Goal: Task Accomplishment & Management: Complete application form

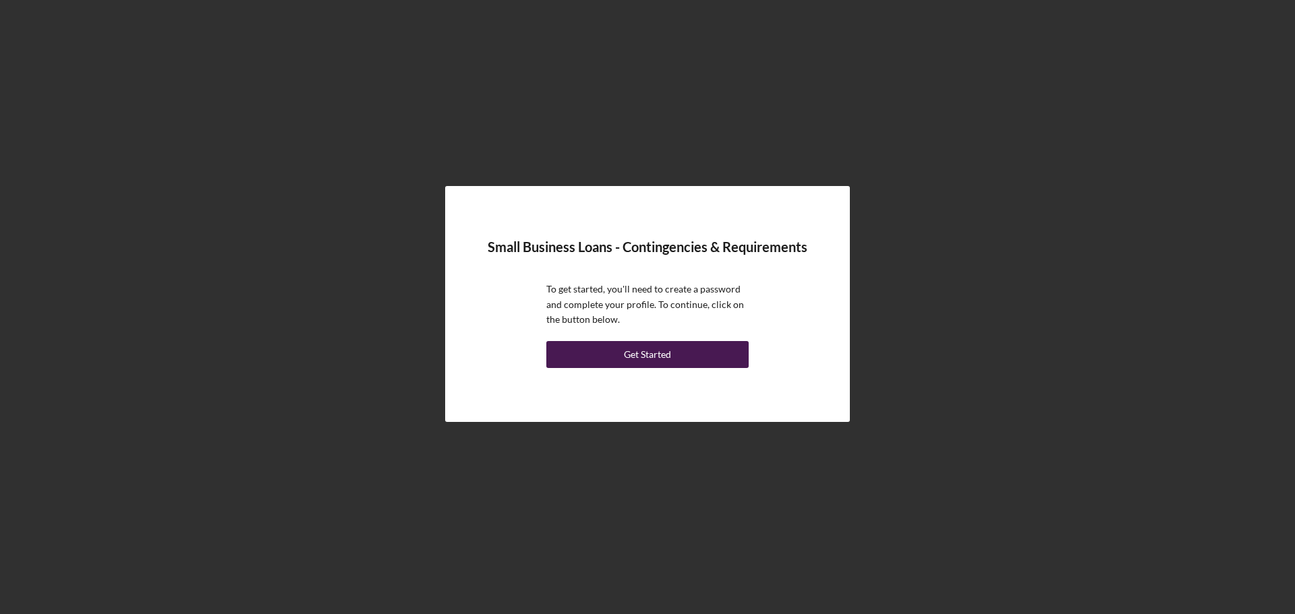
click at [658, 351] on div "Get Started" at bounding box center [647, 354] width 47 height 27
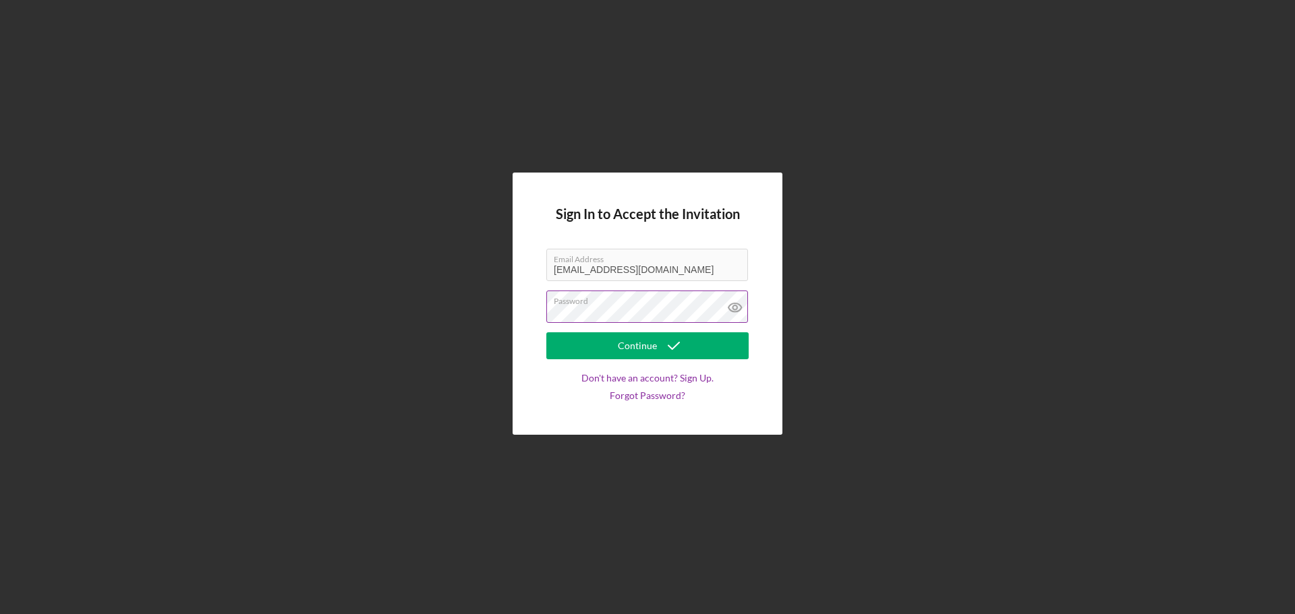
click at [736, 309] on icon at bounding box center [735, 308] width 34 height 34
click at [707, 348] on button "Continue" at bounding box center [647, 345] width 202 height 27
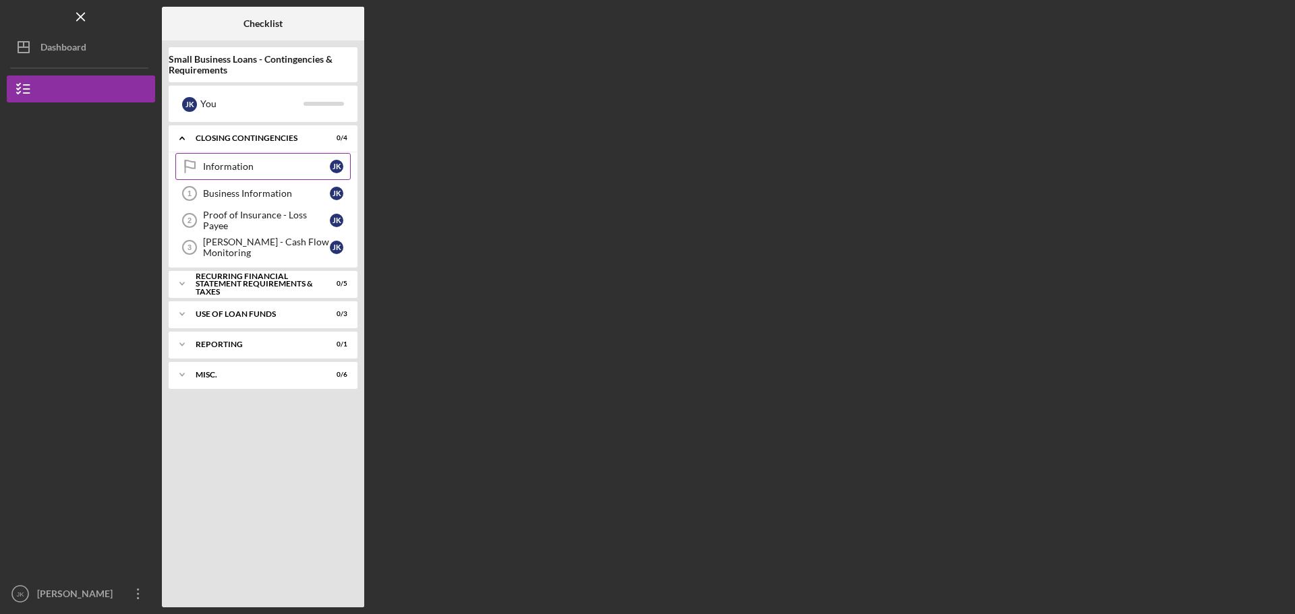
click at [272, 162] on div "Information" at bounding box center [266, 166] width 127 height 11
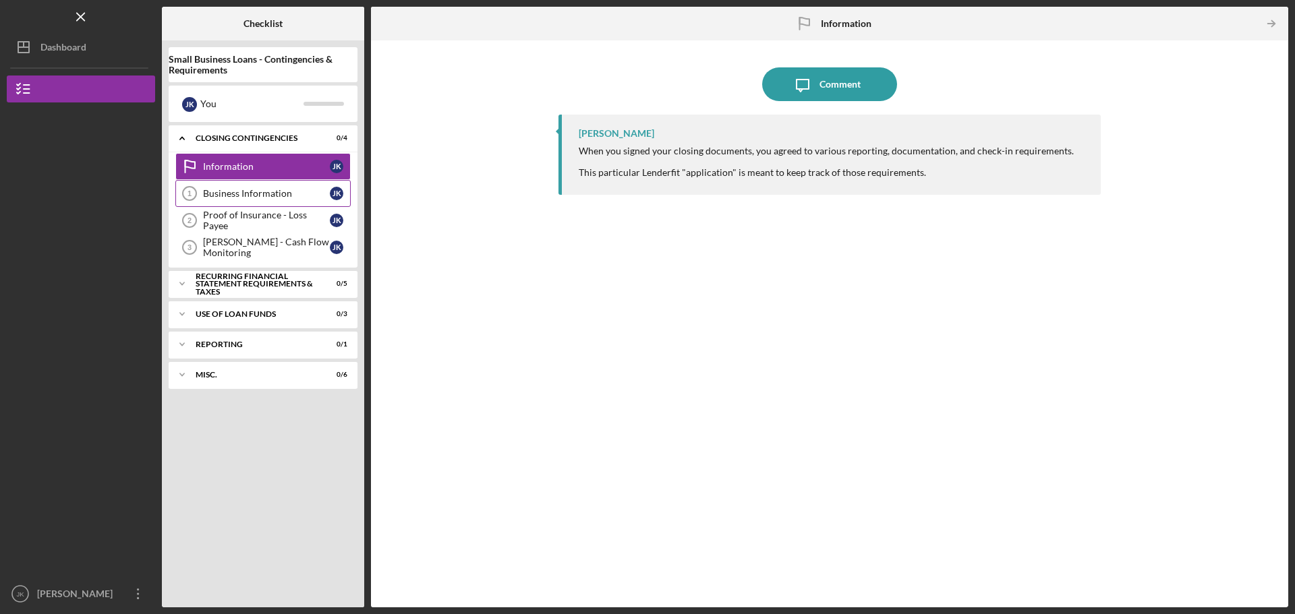
click at [272, 188] on div "Business Information" at bounding box center [266, 193] width 127 height 11
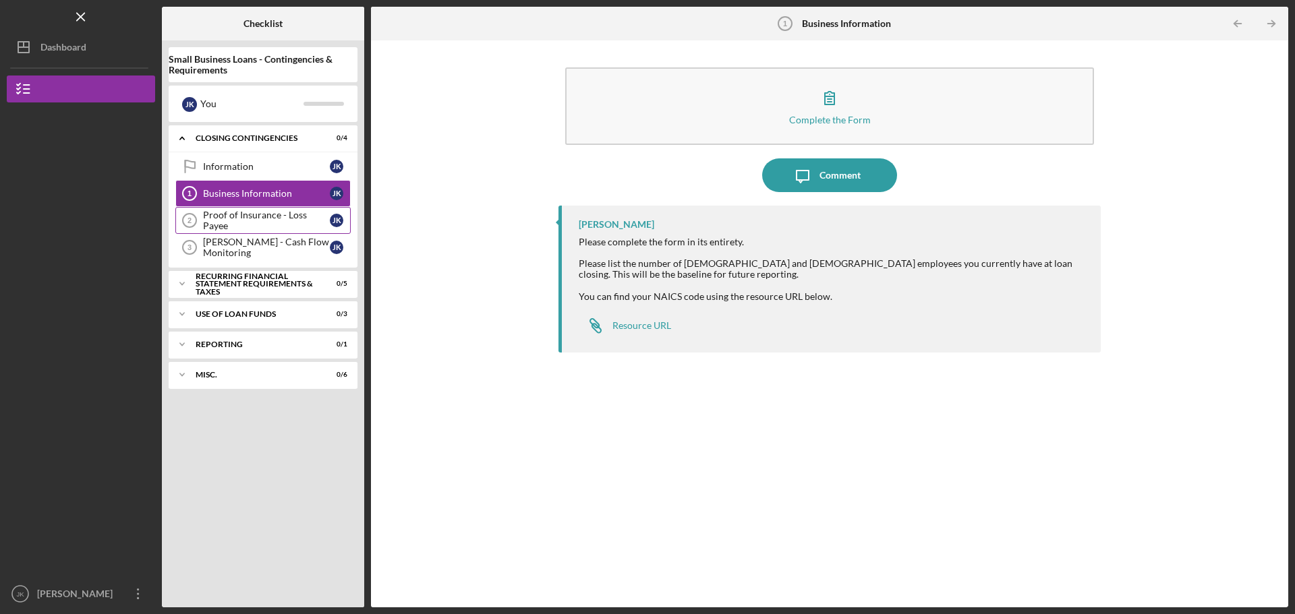
click at [262, 220] on div "Proof of Insurance - Loss Payee" at bounding box center [266, 221] width 127 height 22
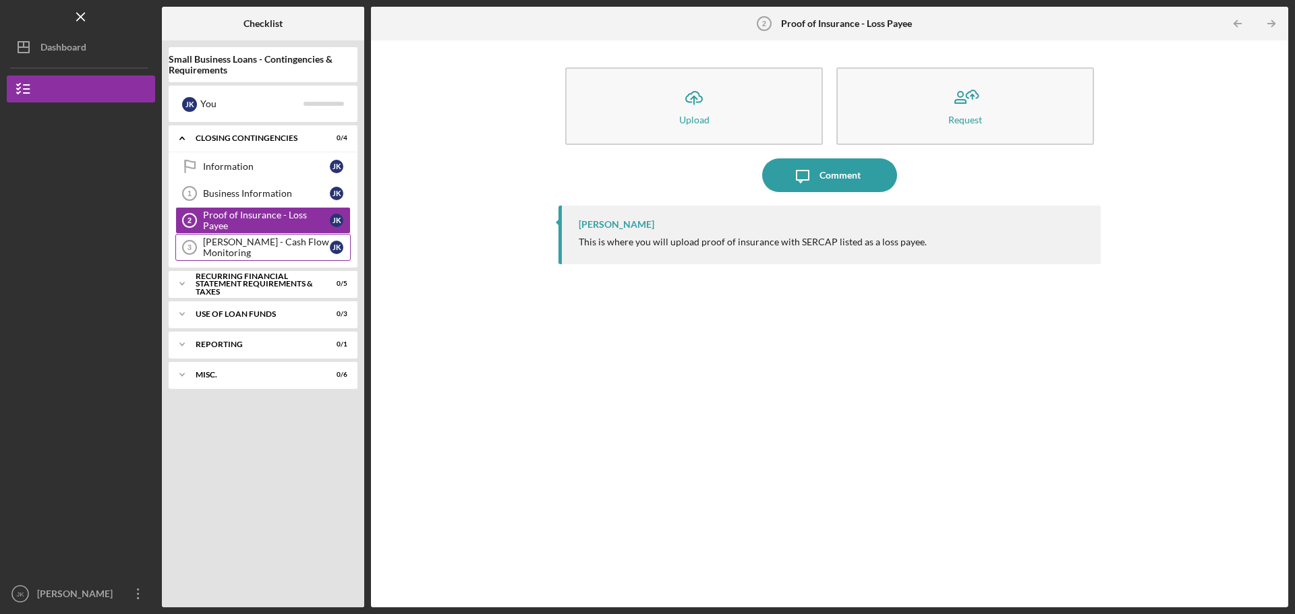
click at [255, 245] on div "[PERSON_NAME] - Cash Flow Monitoring" at bounding box center [266, 248] width 127 height 22
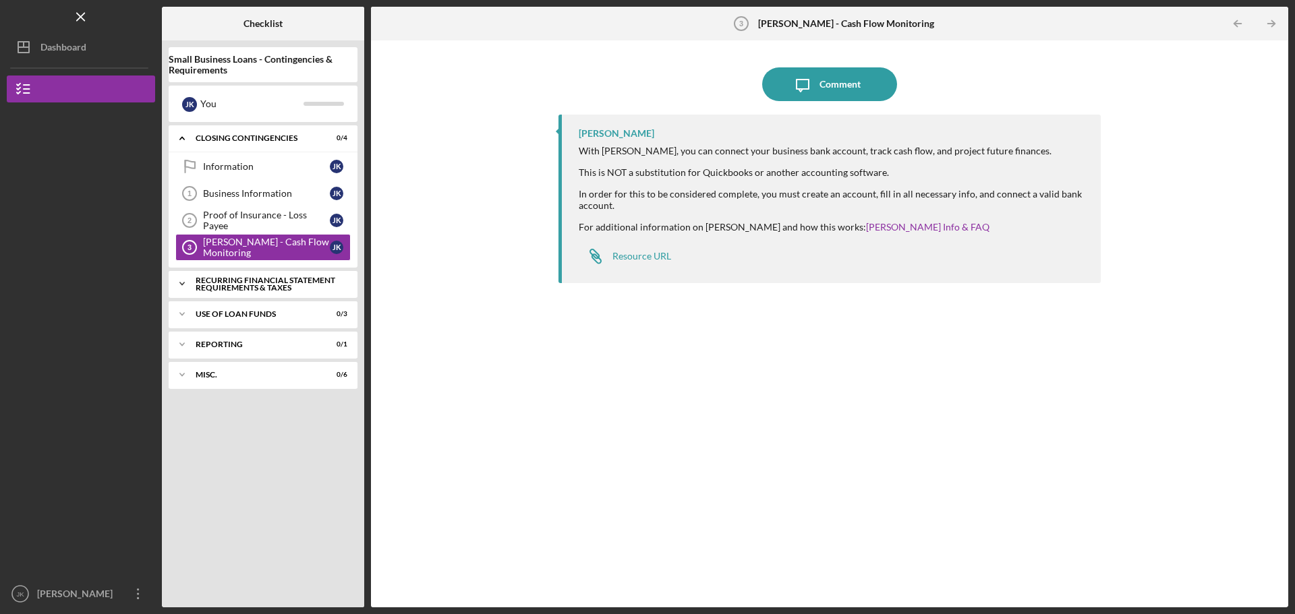
click at [271, 282] on div "Recurring Financial Statement Requirements & Taxes" at bounding box center [268, 284] width 145 height 16
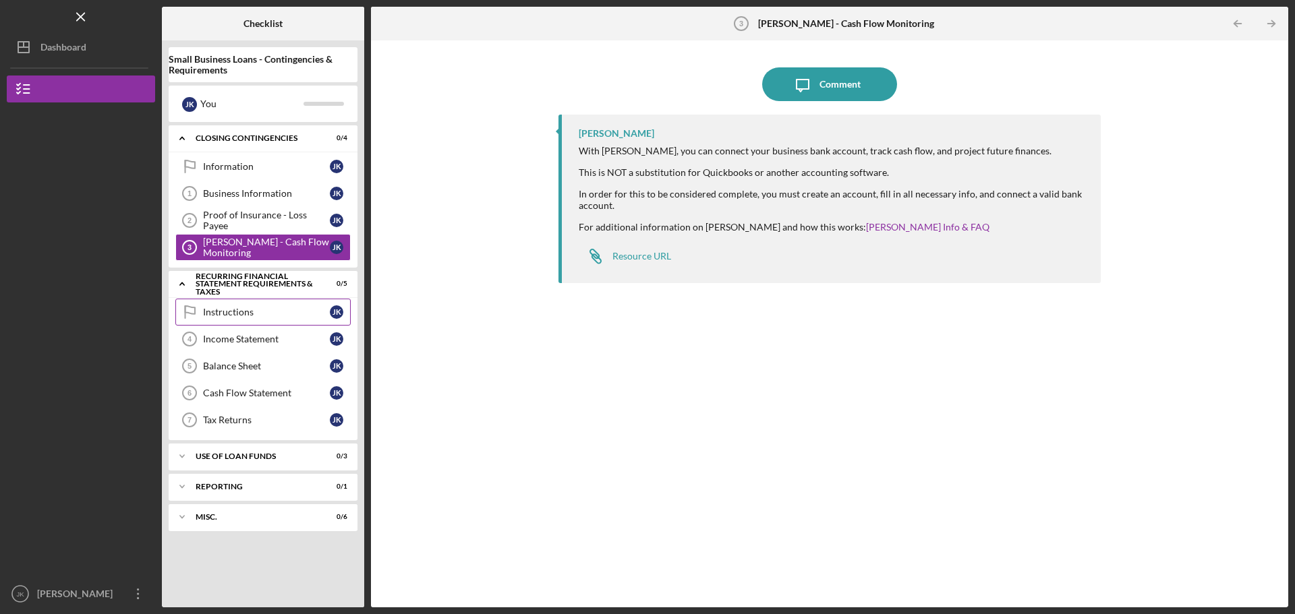
click at [282, 320] on link "Instructions Instructions J K" at bounding box center [262, 312] width 175 height 27
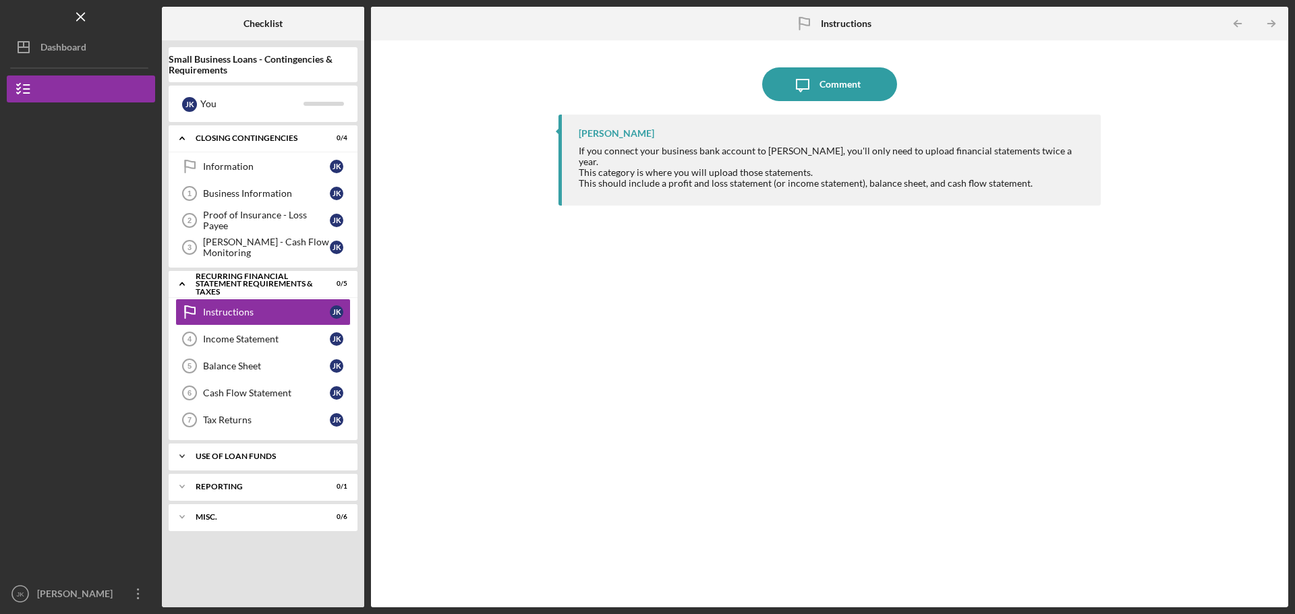
click at [256, 463] on div "Icon/Expander Use of Loan Funds 0 / 3" at bounding box center [263, 456] width 189 height 27
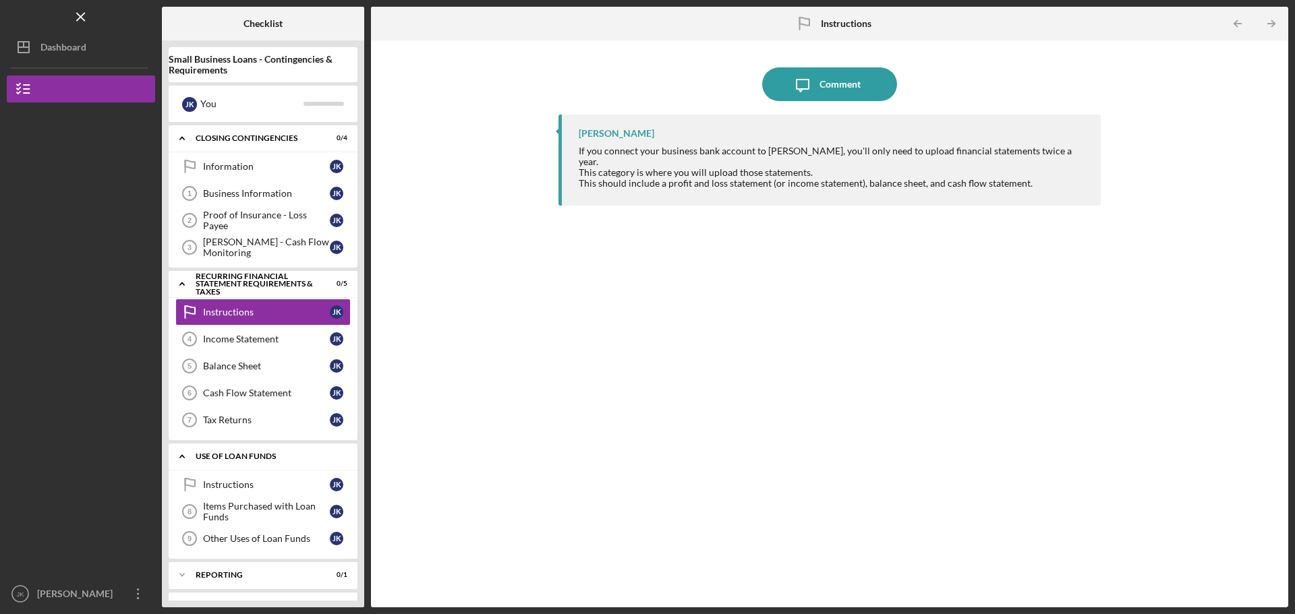
scroll to position [26, 0]
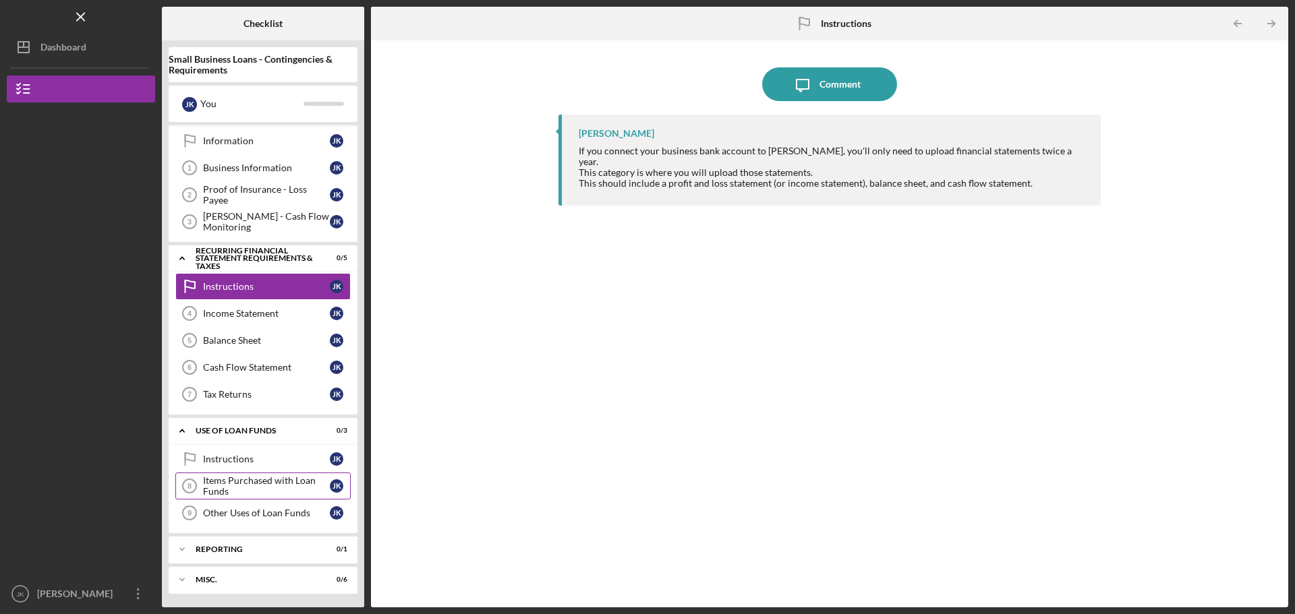
click at [268, 475] on div "Items Purchased with Loan Funds" at bounding box center [266, 486] width 127 height 22
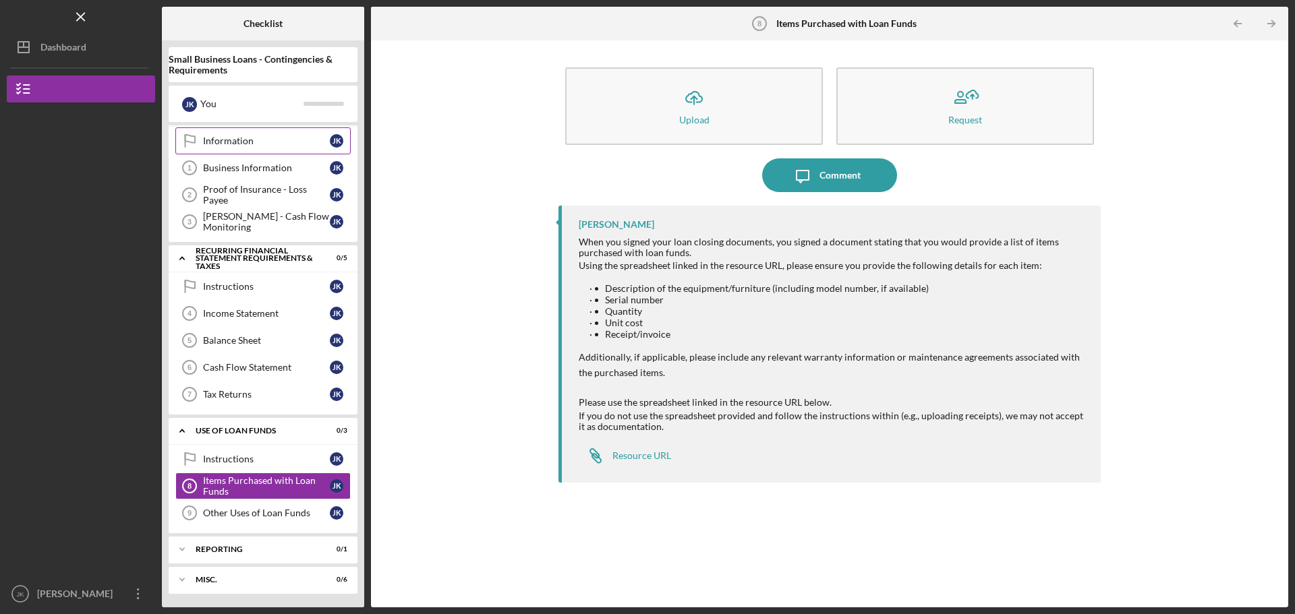
click at [251, 138] on div "Information" at bounding box center [266, 141] width 127 height 11
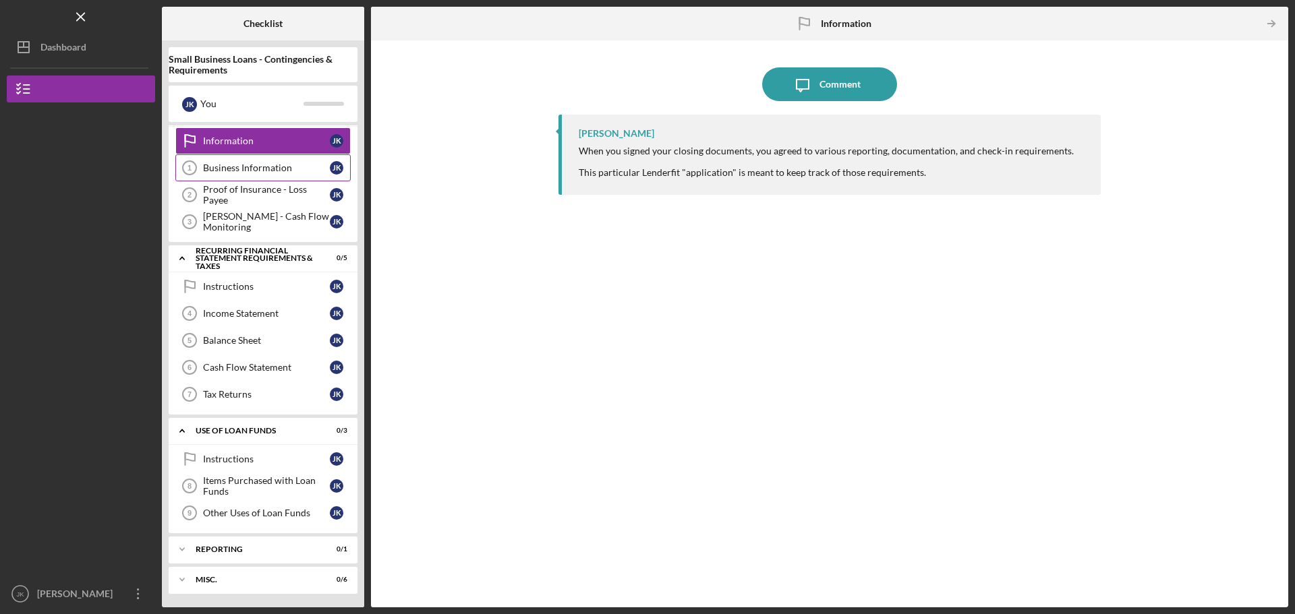
click at [253, 167] on div "Business Information" at bounding box center [266, 167] width 127 height 11
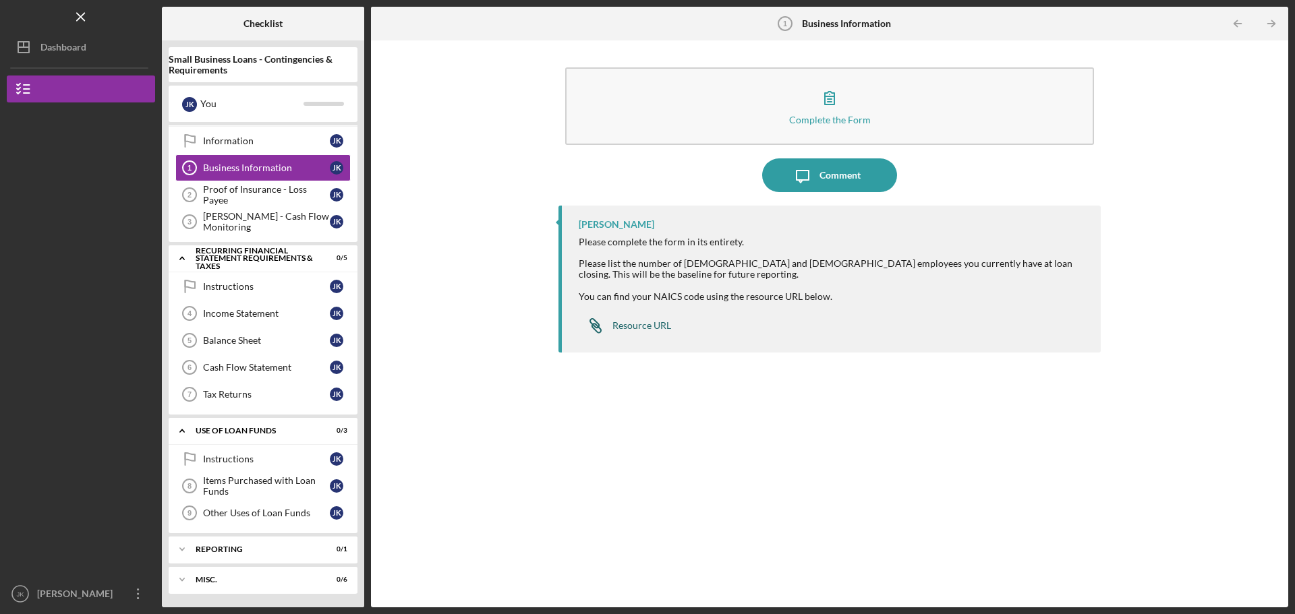
click at [655, 329] on div "Resource URL" at bounding box center [641, 325] width 59 height 11
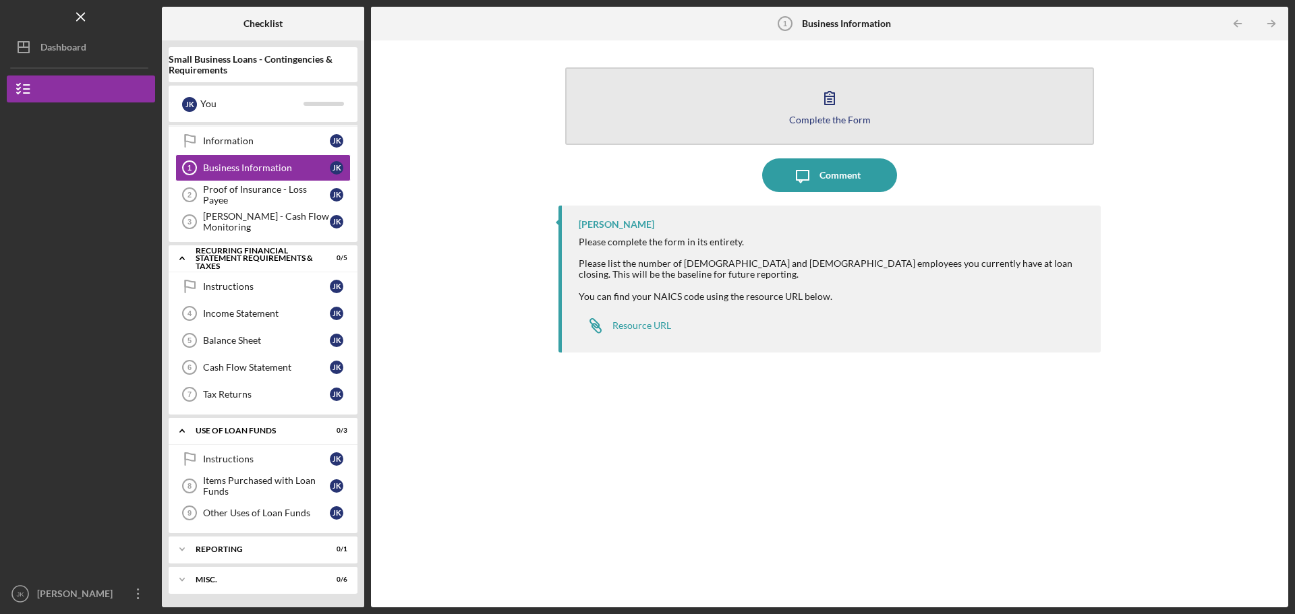
click at [848, 107] on button "Complete the Form Form" at bounding box center [829, 106] width 529 height 78
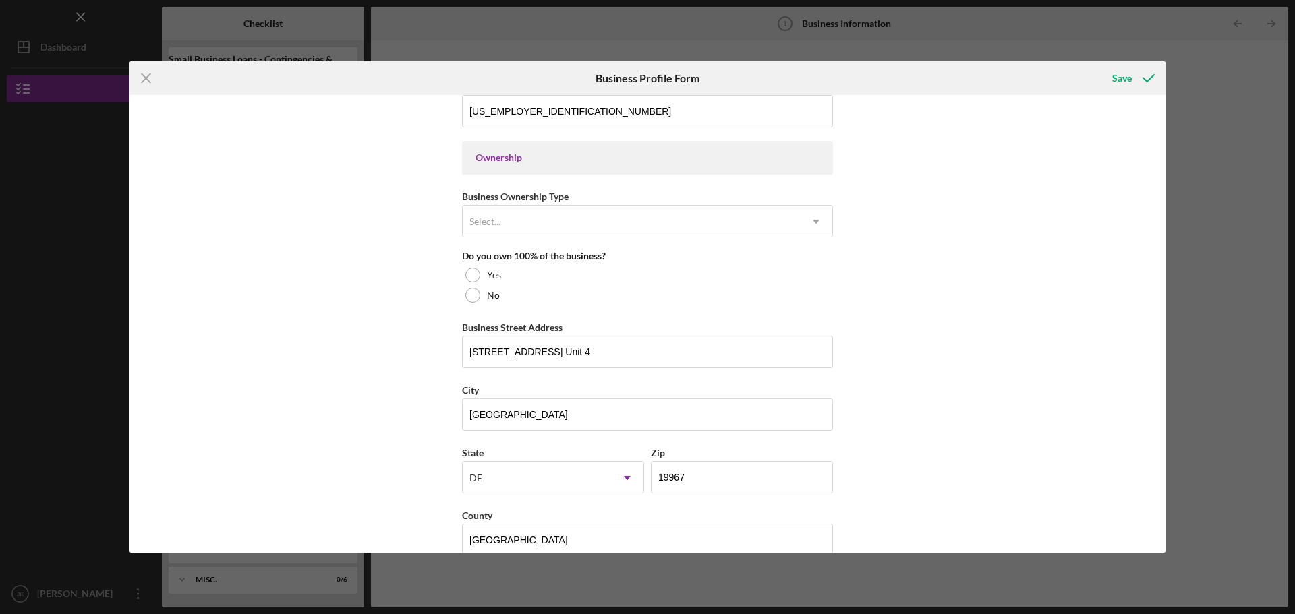
scroll to position [607, 0]
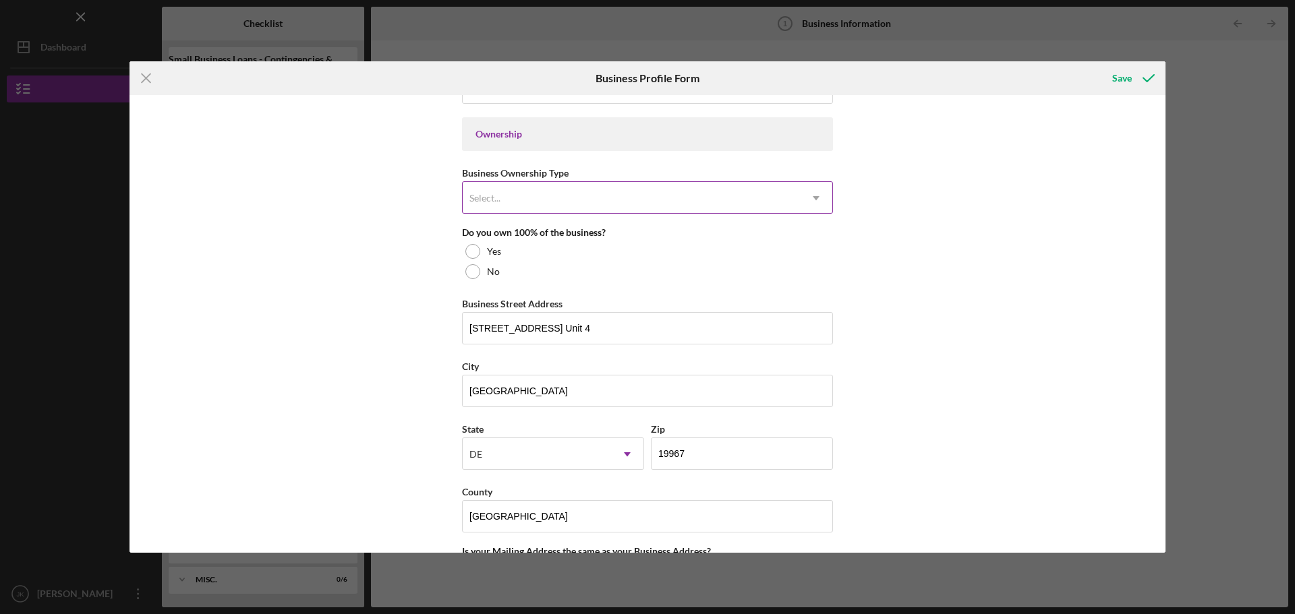
click at [548, 194] on div "Select..." at bounding box center [631, 198] width 337 height 31
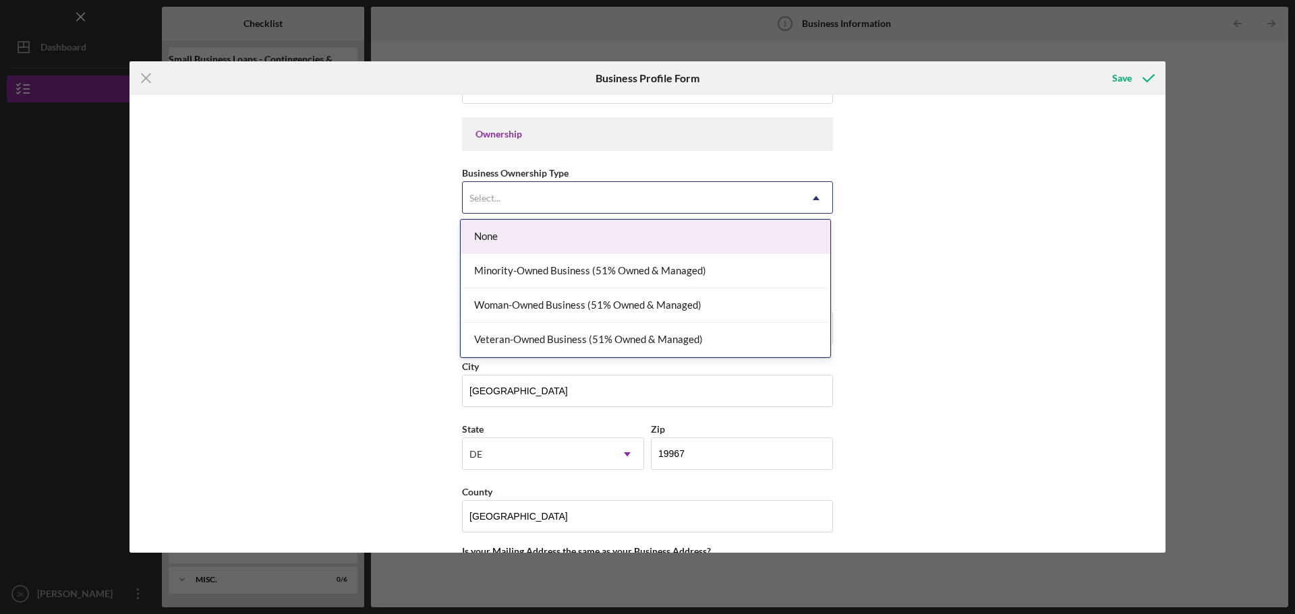
click at [511, 237] on div "None" at bounding box center [645, 237] width 369 height 34
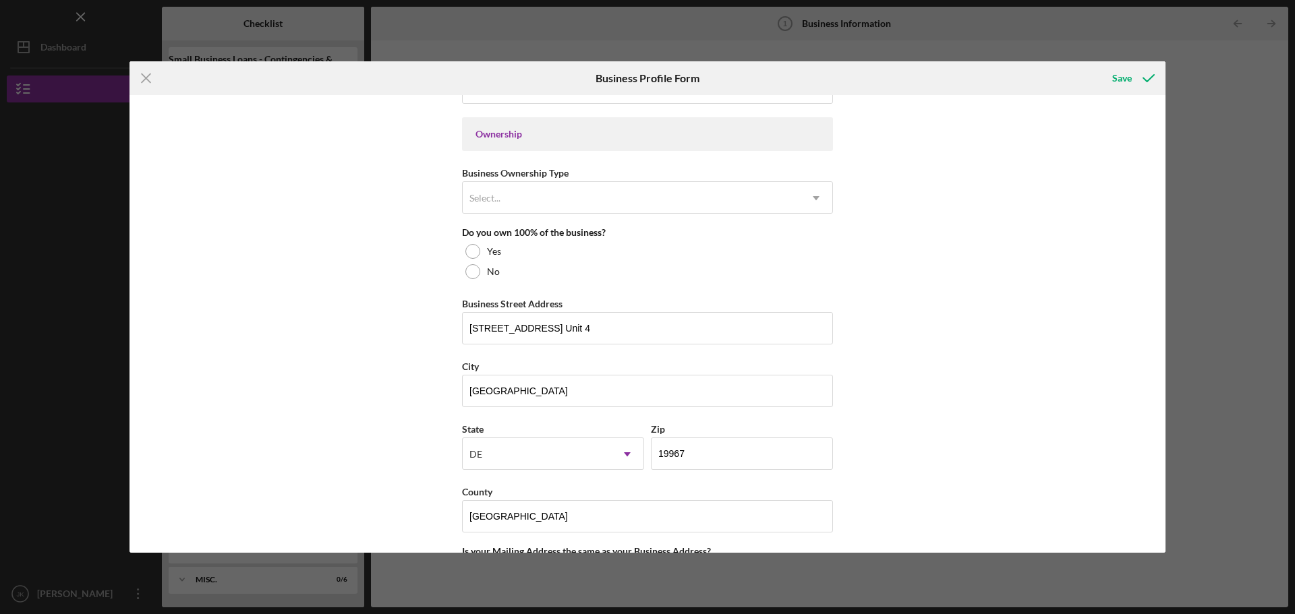
click at [392, 239] on div "Business Name [PERSON_NAME] Crabbing Supplies, LLC DBA [PERSON_NAME] Outdoors B…" at bounding box center [647, 324] width 1036 height 458
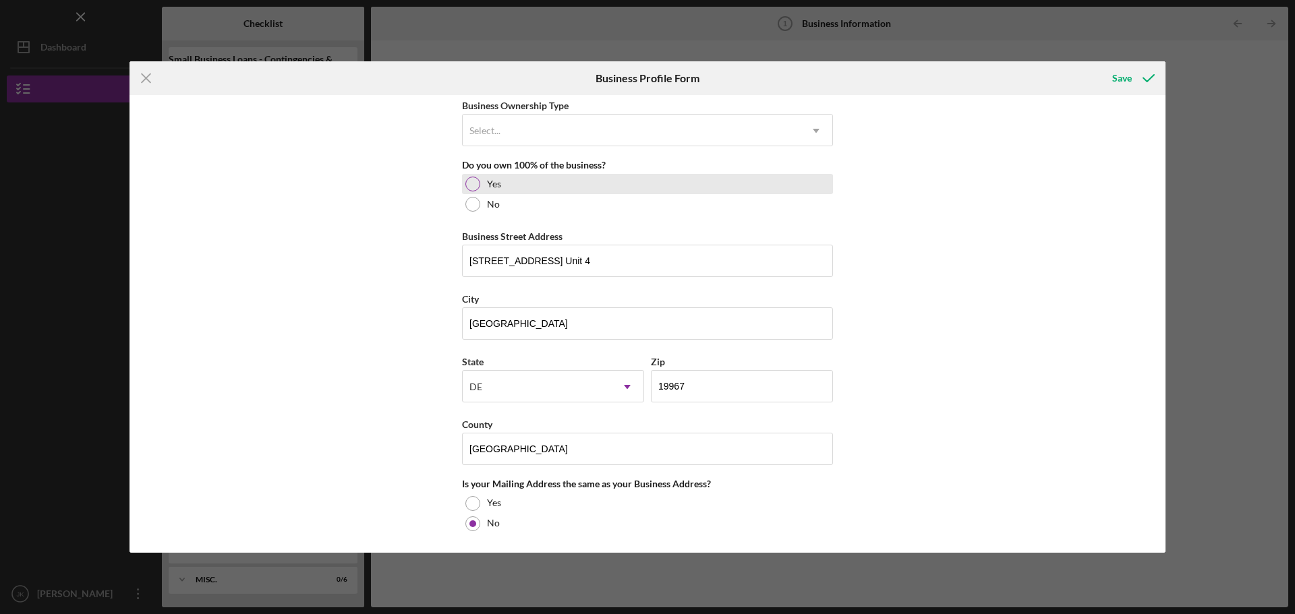
click at [479, 179] on div "Yes" at bounding box center [647, 184] width 371 height 20
click at [419, 243] on div "Business Name [PERSON_NAME] Crabbing Supplies, LLC DBA [PERSON_NAME] Outdoors B…" at bounding box center [647, 324] width 1036 height 458
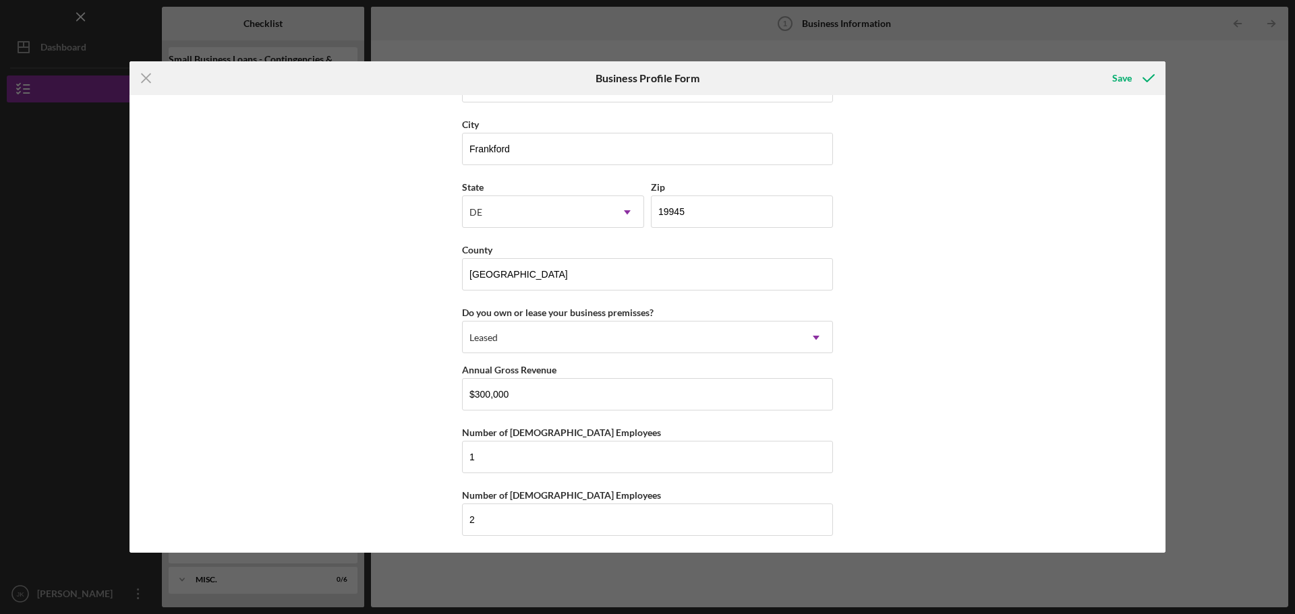
scroll to position [1172, 0]
click at [1134, 78] on icon "submit" at bounding box center [1148, 78] width 34 height 34
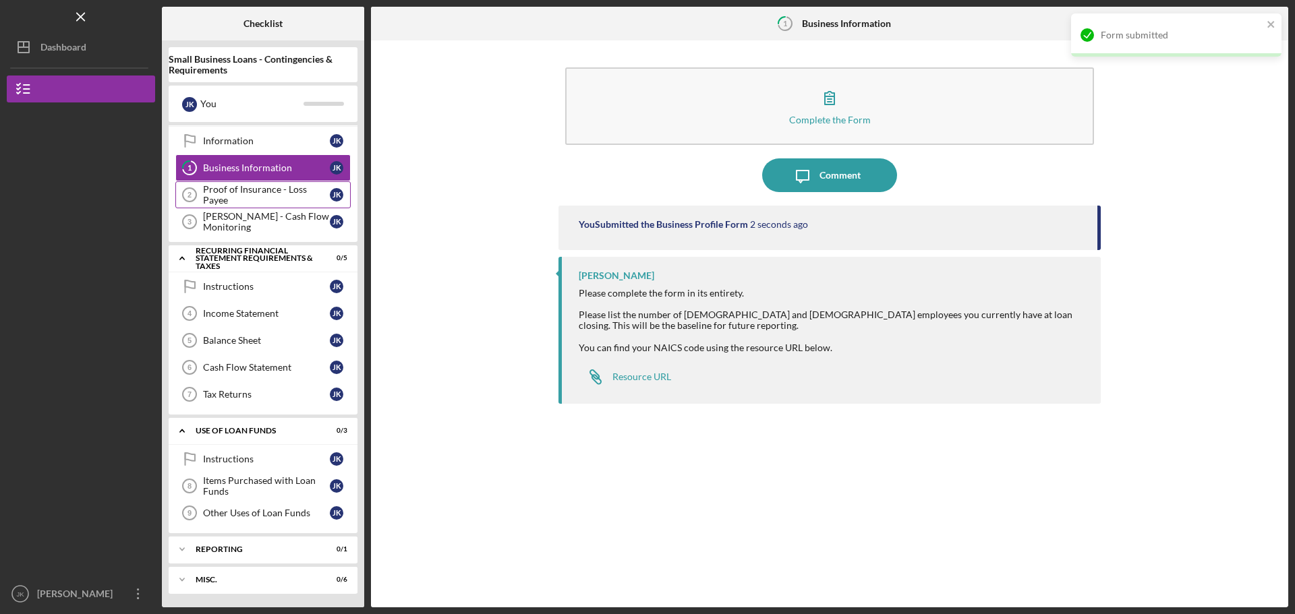
click at [266, 198] on div "Proof of Insurance - Loss Payee" at bounding box center [266, 195] width 127 height 22
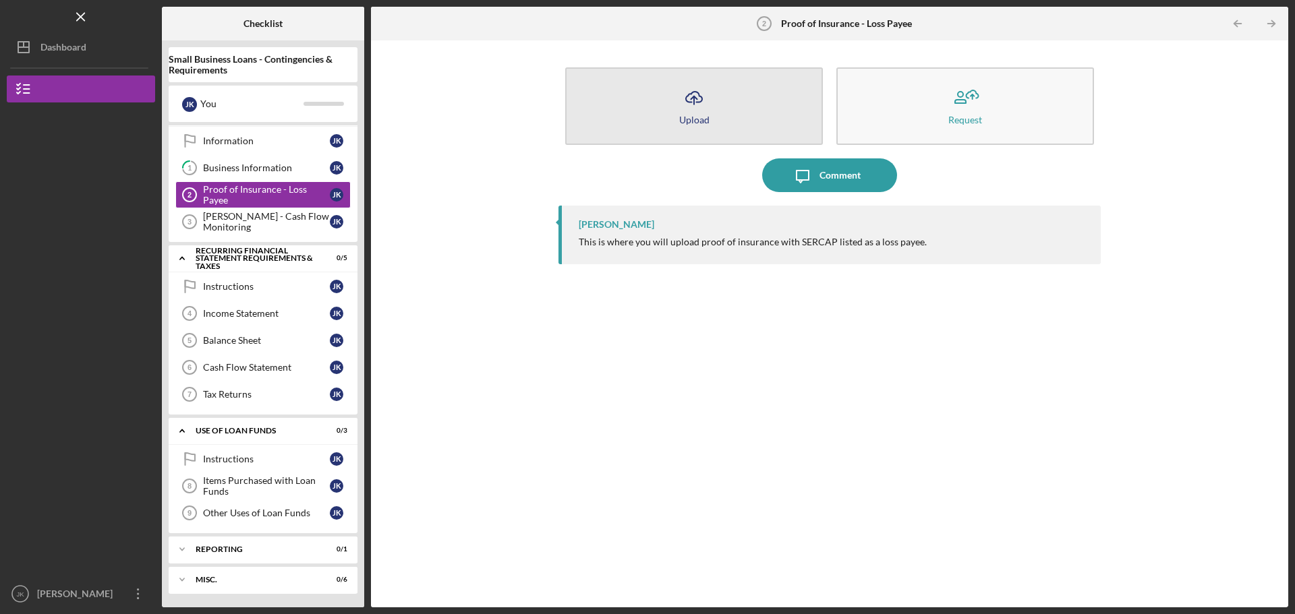
click at [737, 97] on button "Icon/Upload Upload" at bounding box center [694, 106] width 258 height 78
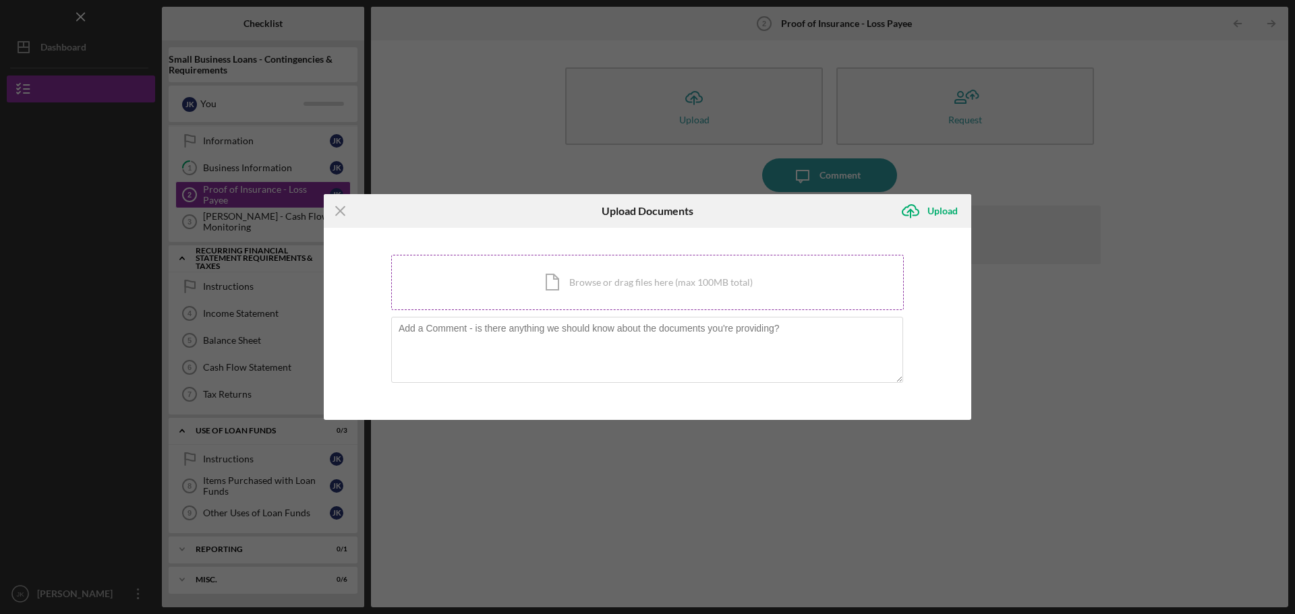
click at [566, 282] on div "Icon/Document Browse or drag files here (max 100MB total) Tap to choose files o…" at bounding box center [647, 282] width 512 height 55
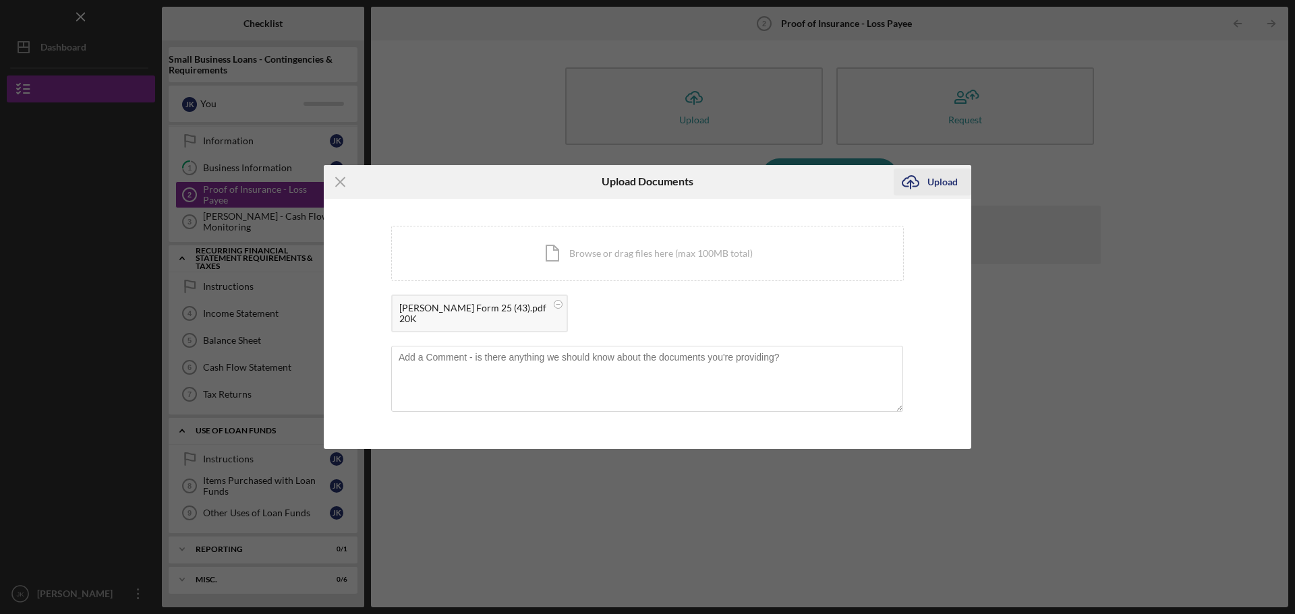
click at [941, 181] on div "Upload" at bounding box center [942, 182] width 30 height 27
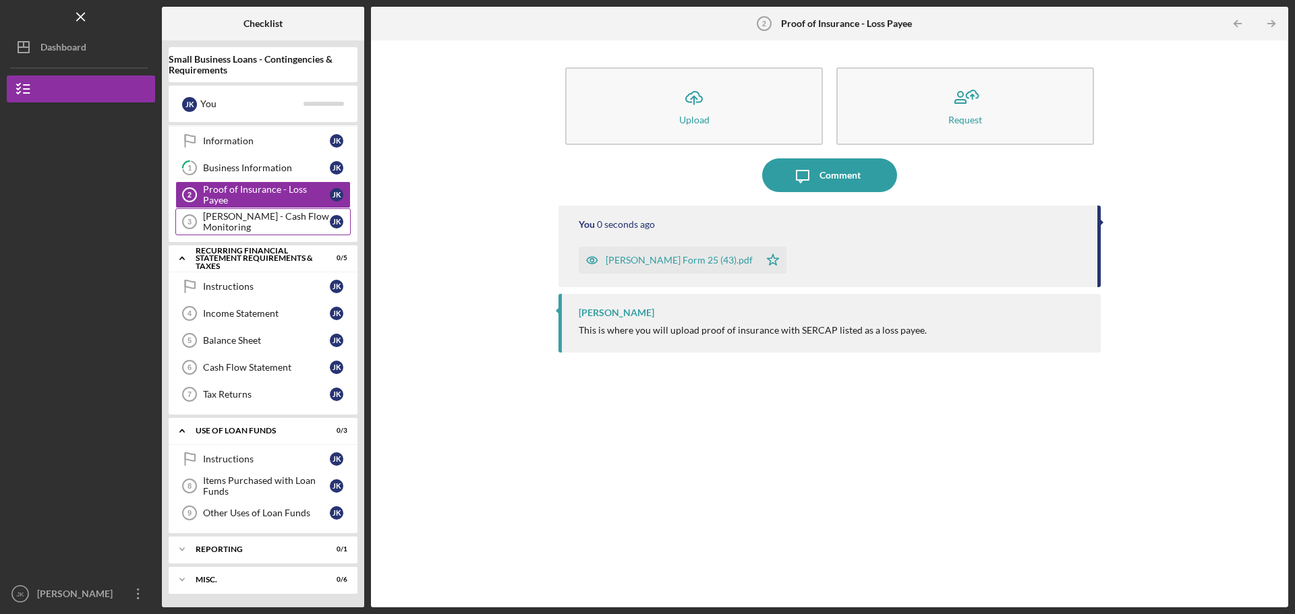
click at [287, 223] on div "[PERSON_NAME] - Cash Flow Monitoring" at bounding box center [266, 222] width 127 height 22
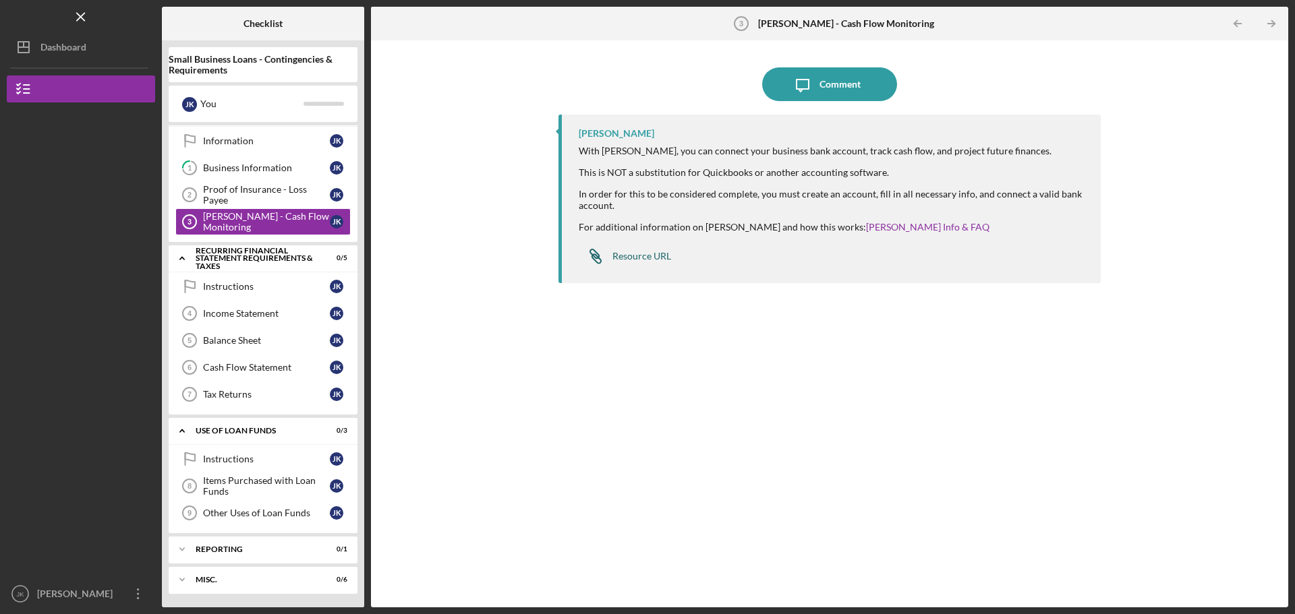
click at [643, 253] on div "Resource URL" at bounding box center [641, 256] width 59 height 11
click at [659, 259] on div "Resource URL" at bounding box center [641, 256] width 59 height 11
click at [438, 156] on div "Icon/Message Comment [PERSON_NAME] With [PERSON_NAME], you can connect your bus…" at bounding box center [829, 324] width 903 height 554
click at [808, 76] on icon "Icon/Message" at bounding box center [803, 84] width 34 height 34
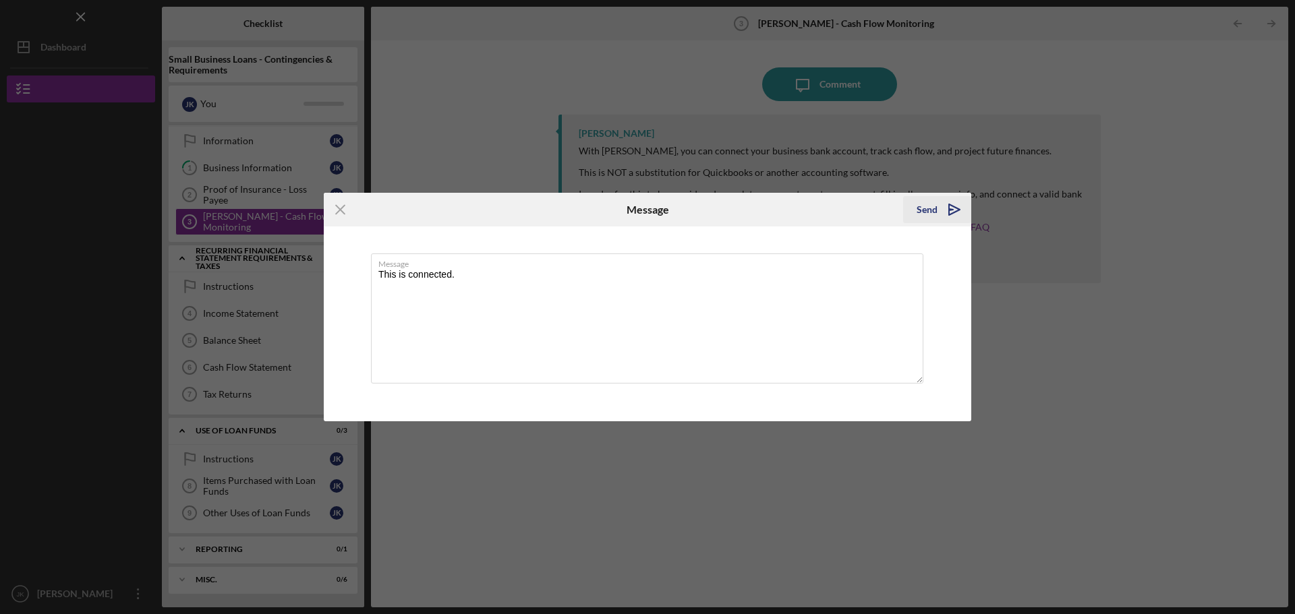
type textarea "This is connected."
drag, startPoint x: 941, startPoint y: 212, endPoint x: 686, endPoint y: 24, distance: 316.4
click at [941, 212] on icon "Icon/icon-invite-send" at bounding box center [954, 210] width 34 height 34
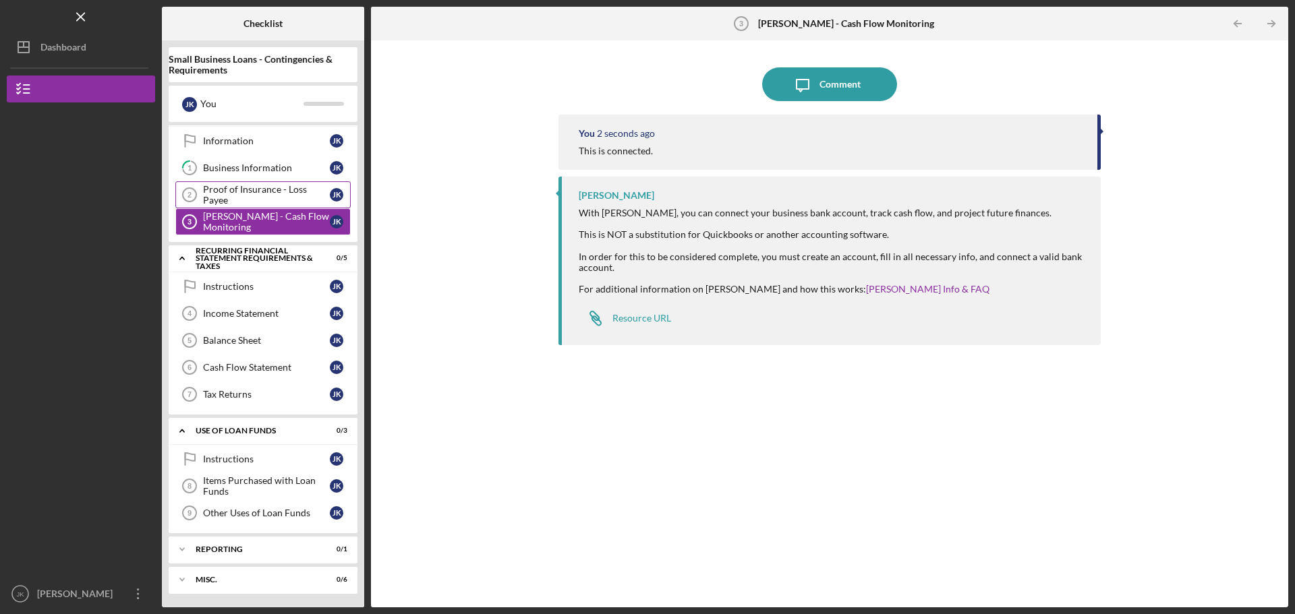
click at [239, 198] on div "Proof of Insurance - Loss Payee" at bounding box center [266, 195] width 127 height 22
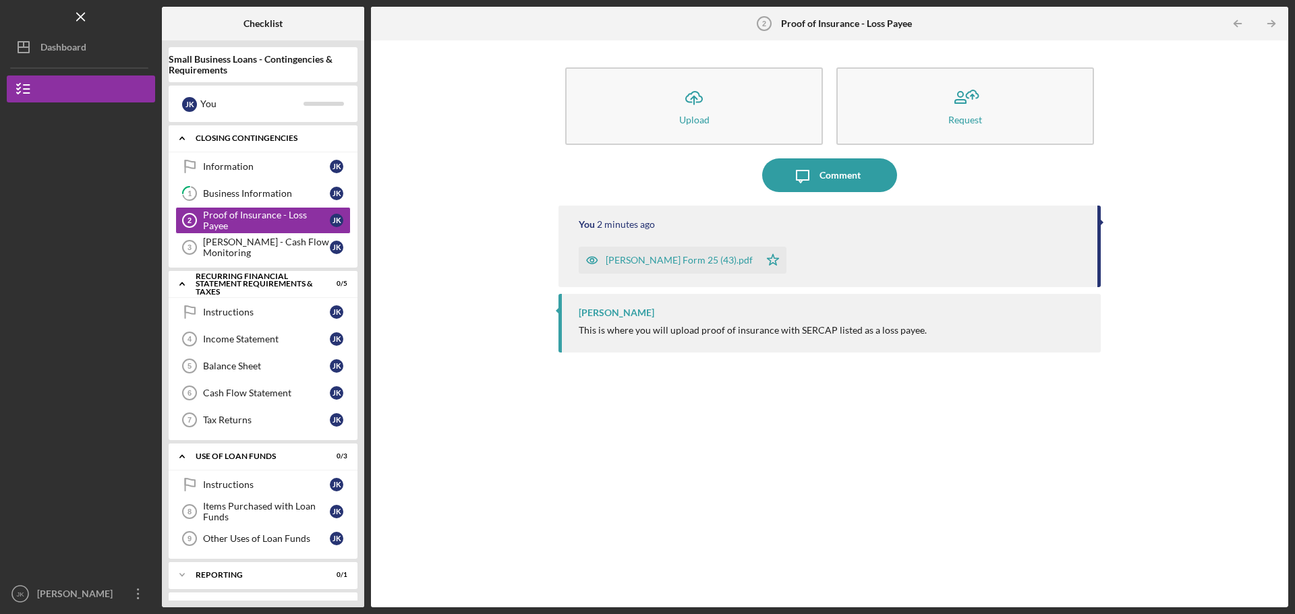
click at [256, 138] on div "Closing Contingencies" at bounding box center [268, 138] width 145 height 8
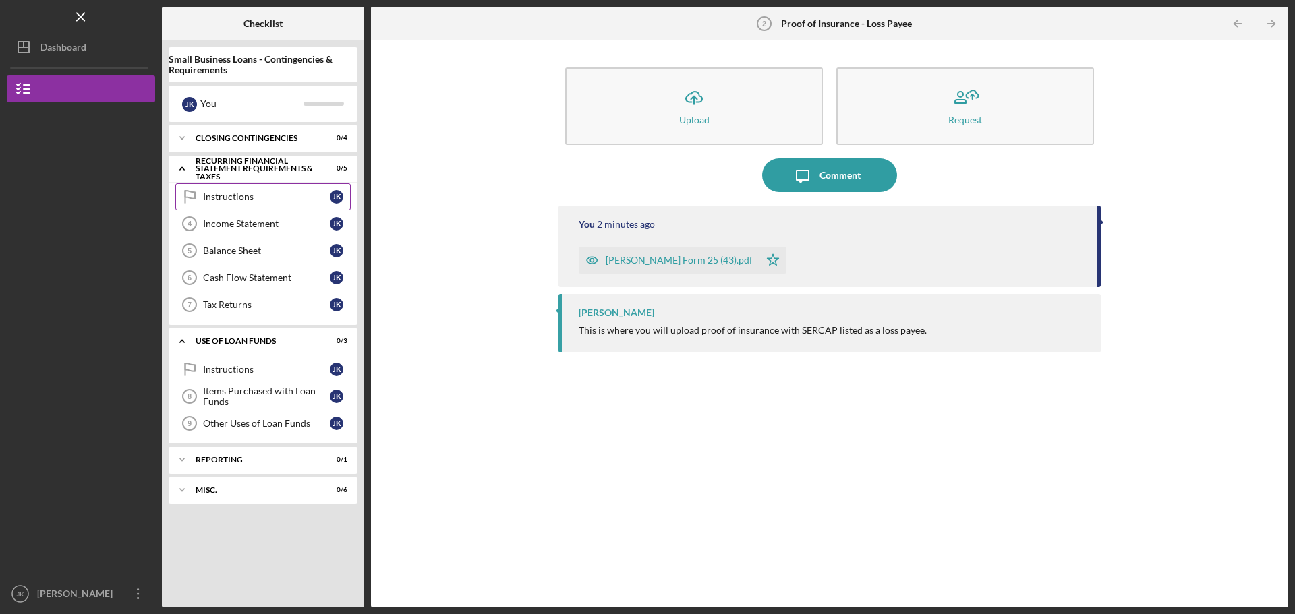
click at [254, 200] on div "Instructions" at bounding box center [266, 196] width 127 height 11
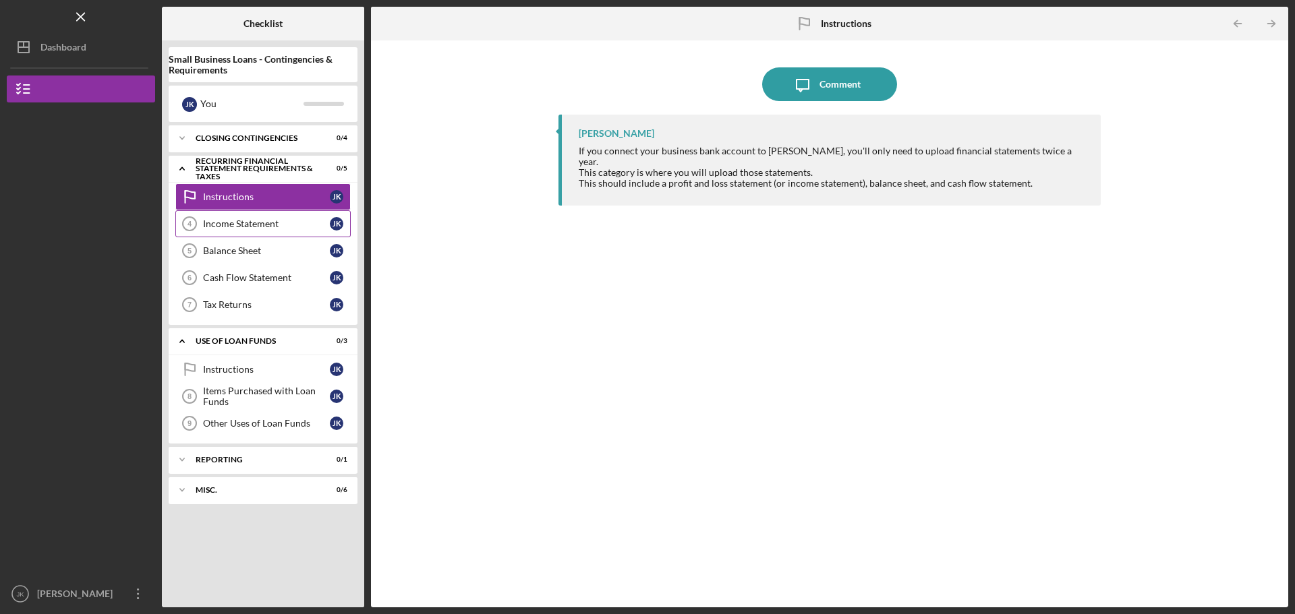
click at [277, 216] on link "Income Statement 4 Income Statement J K" at bounding box center [262, 223] width 175 height 27
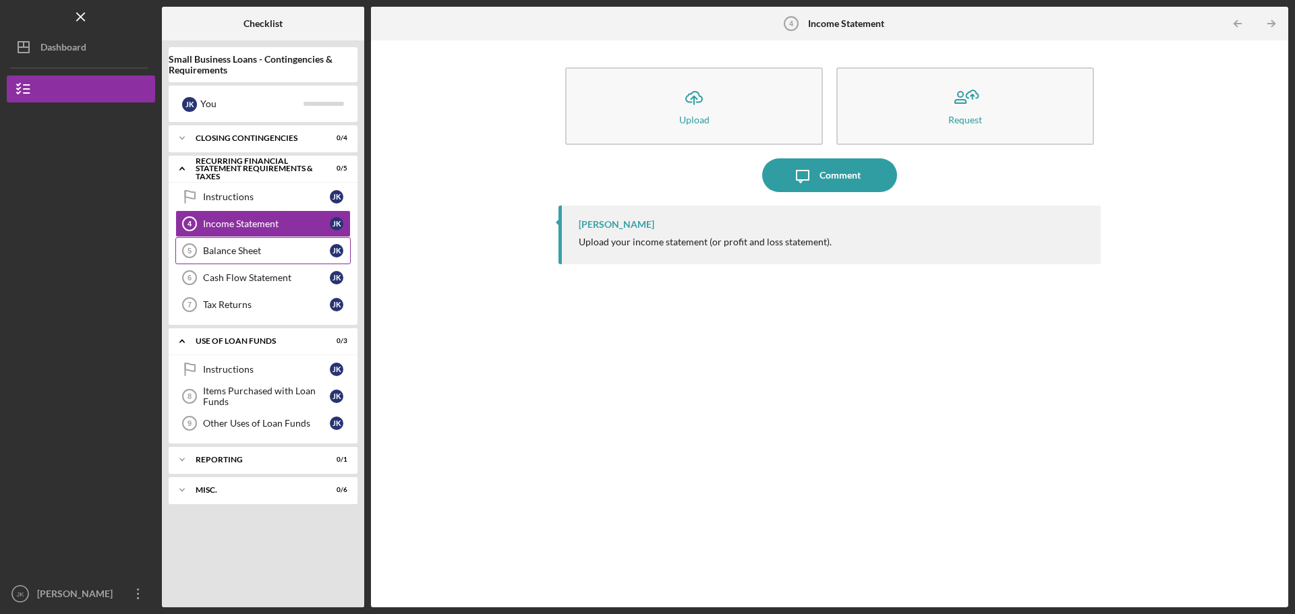
click at [280, 258] on link "Balance Sheet 5 Balance Sheet J K" at bounding box center [262, 250] width 175 height 27
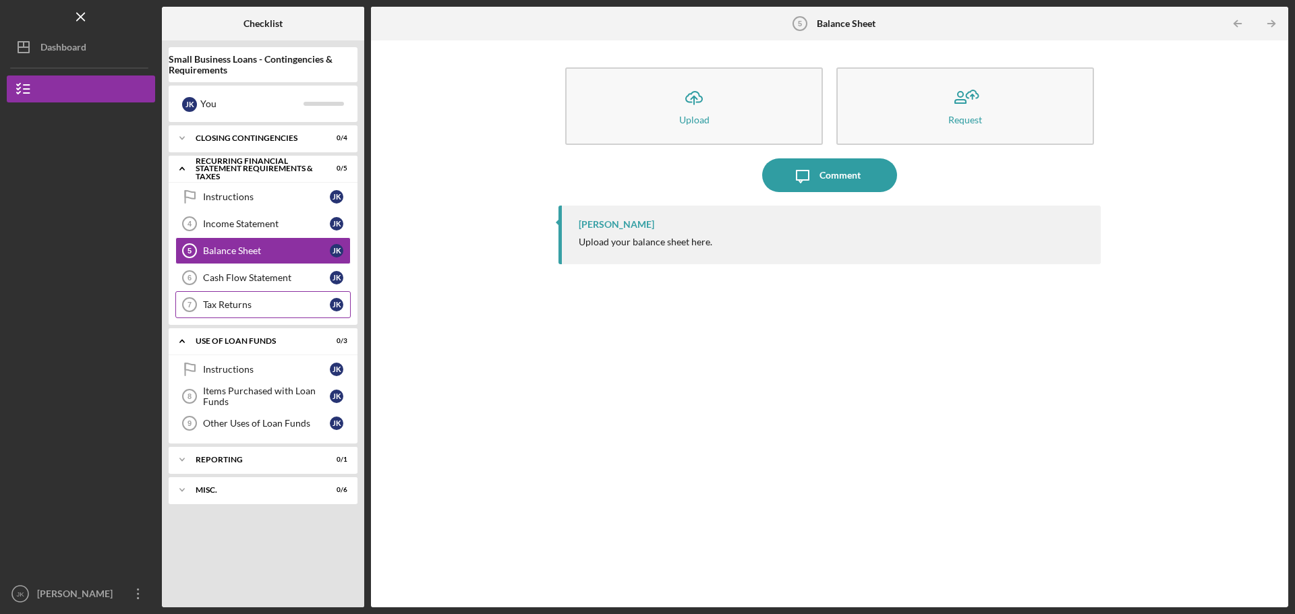
click at [275, 291] on link "Tax Returns 7 Tax Returns J K" at bounding box center [262, 304] width 175 height 27
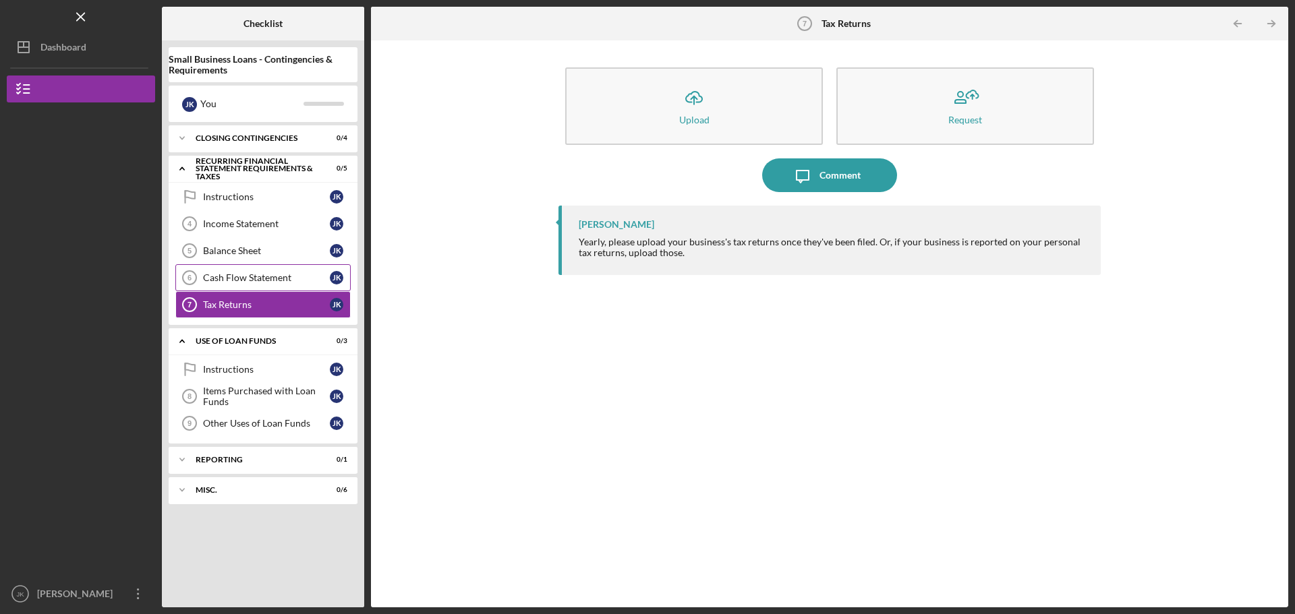
click at [275, 273] on div "Cash Flow Statement" at bounding box center [266, 277] width 127 height 11
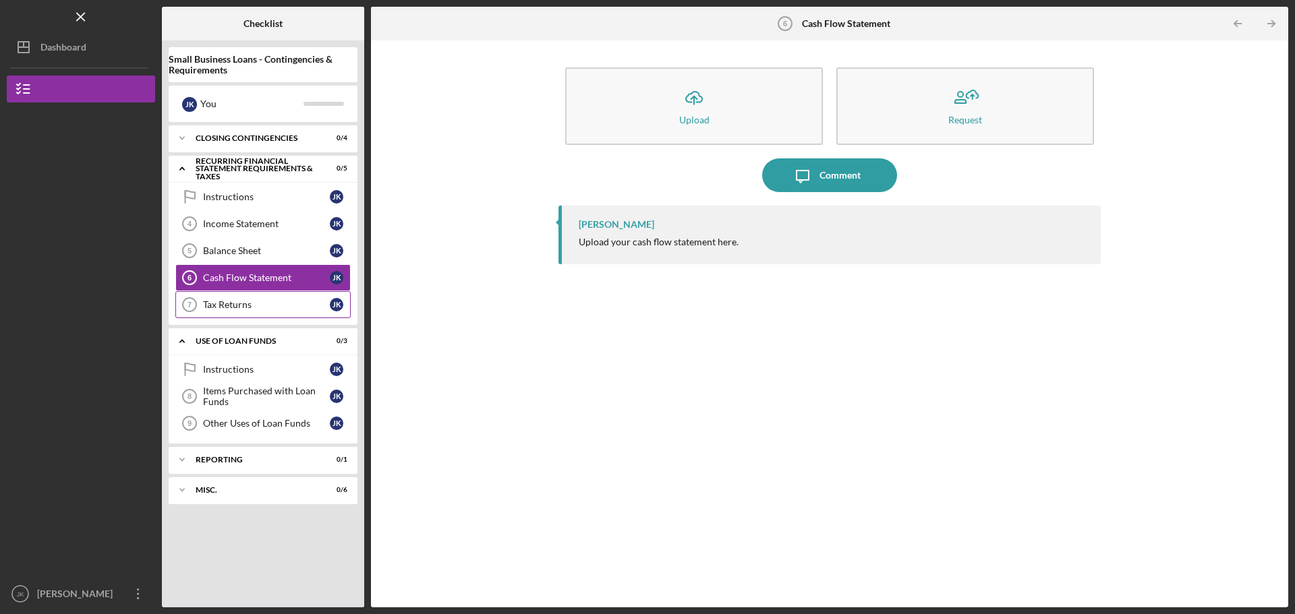
click at [275, 300] on div "Tax Returns" at bounding box center [266, 304] width 127 height 11
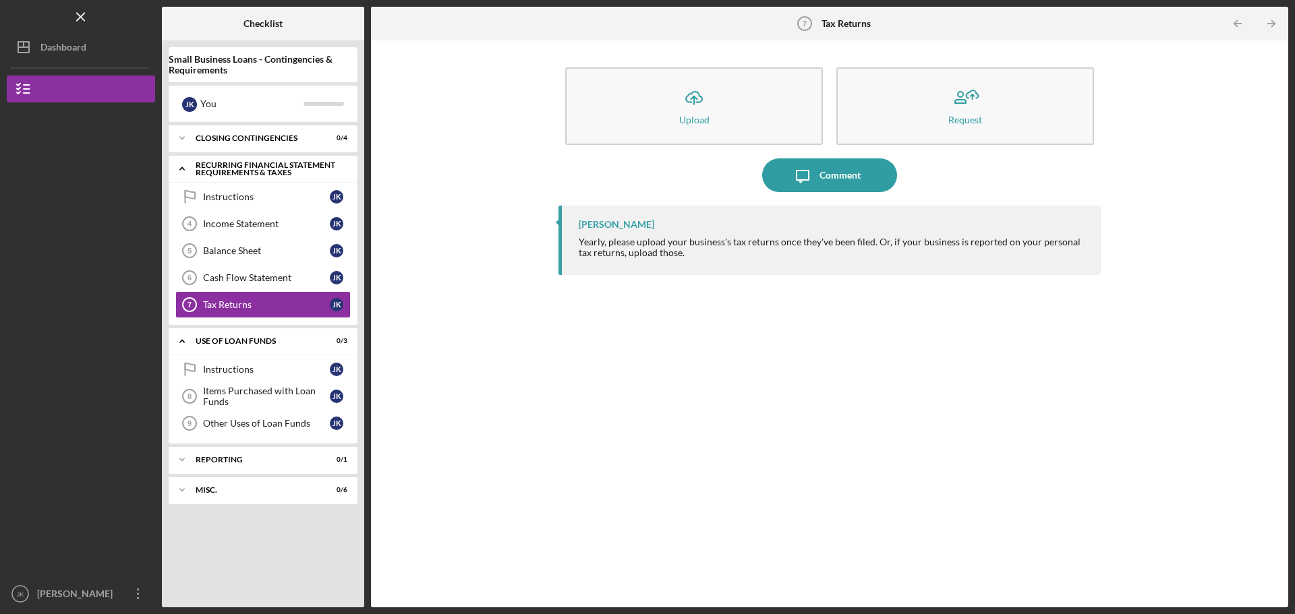
click at [260, 171] on div "Recurring Financial Statement Requirements & Taxes" at bounding box center [268, 169] width 145 height 16
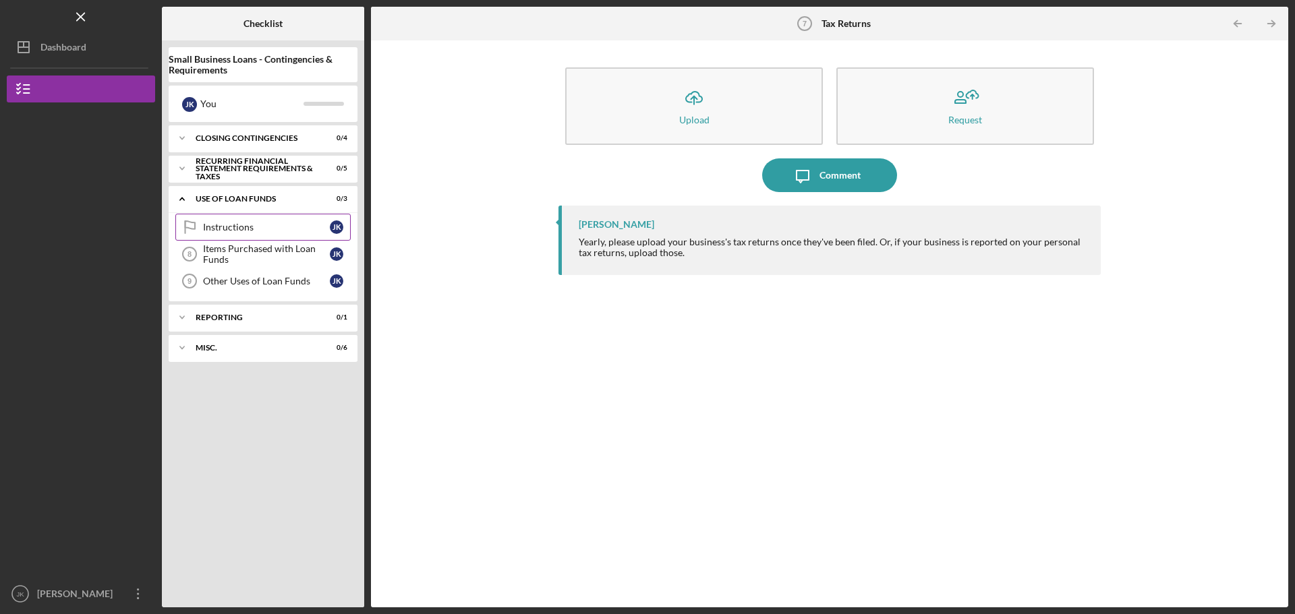
click at [263, 224] on div "Instructions" at bounding box center [266, 227] width 127 height 11
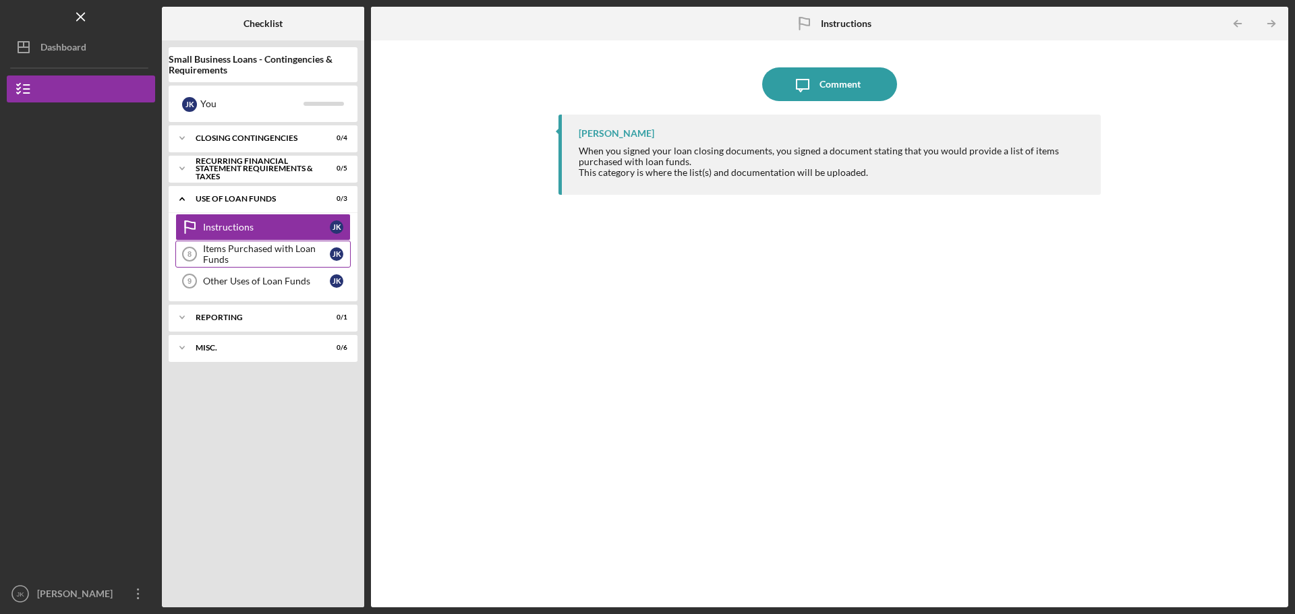
click at [268, 252] on div "Items Purchased with Loan Funds" at bounding box center [266, 254] width 127 height 22
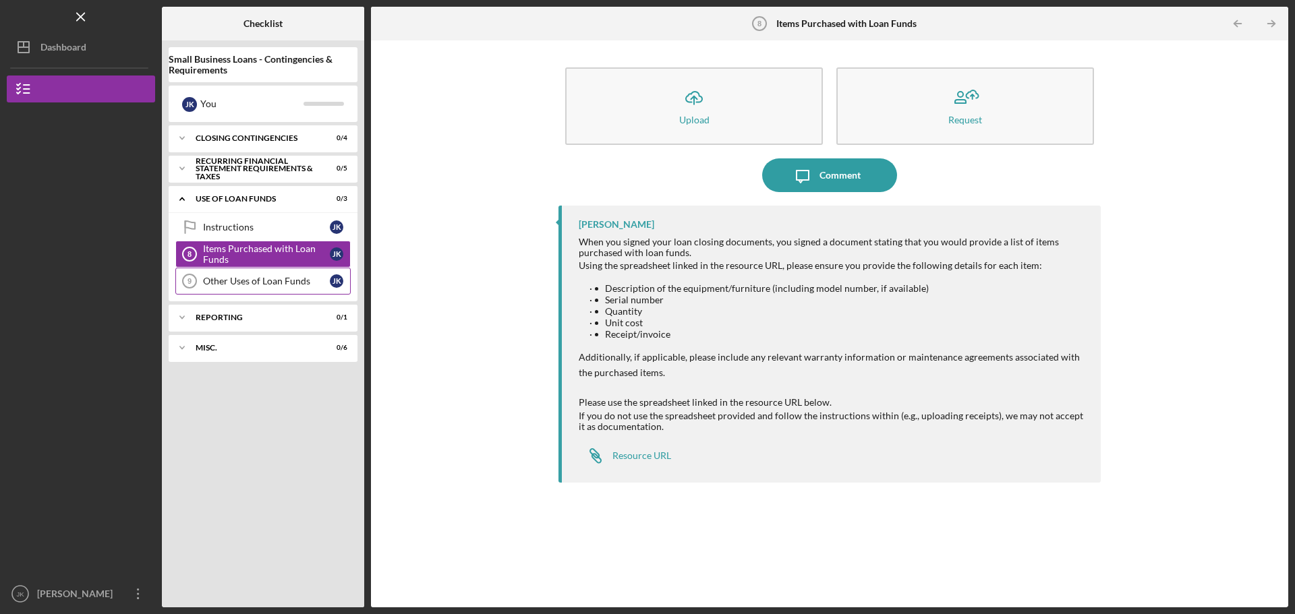
click at [280, 283] on div "Other Uses of Loan Funds" at bounding box center [266, 281] width 127 height 11
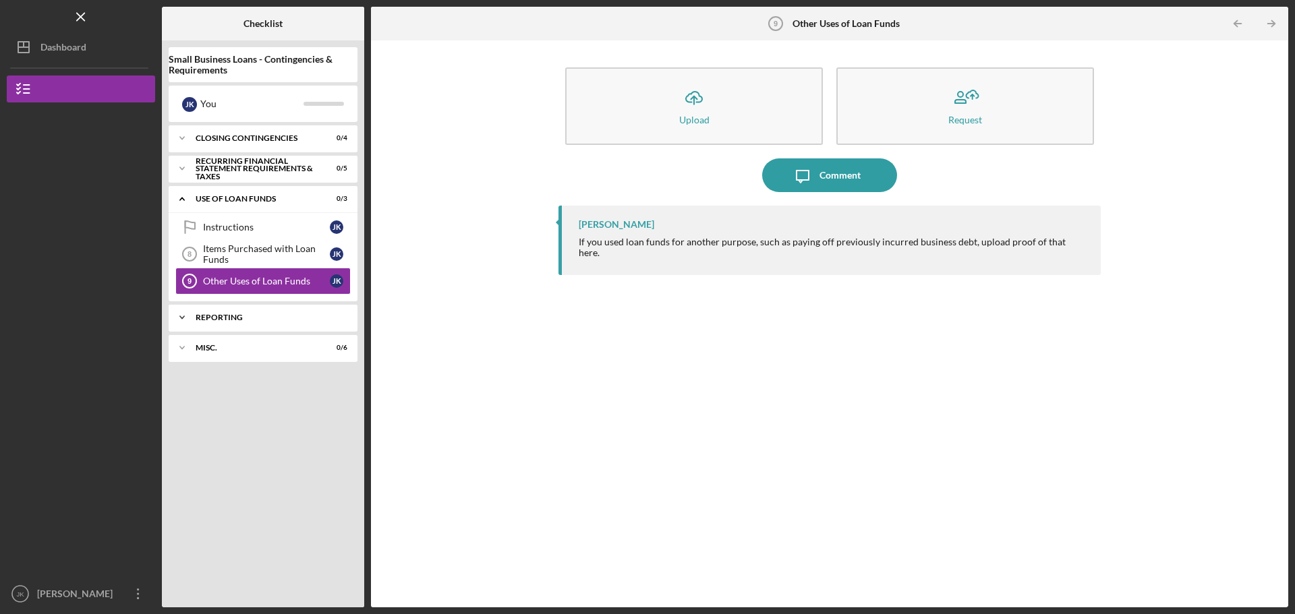
click at [280, 312] on div "Icon/Expander Reporting 0 / 1" at bounding box center [263, 317] width 189 height 27
click at [280, 341] on div "Information" at bounding box center [266, 345] width 127 height 11
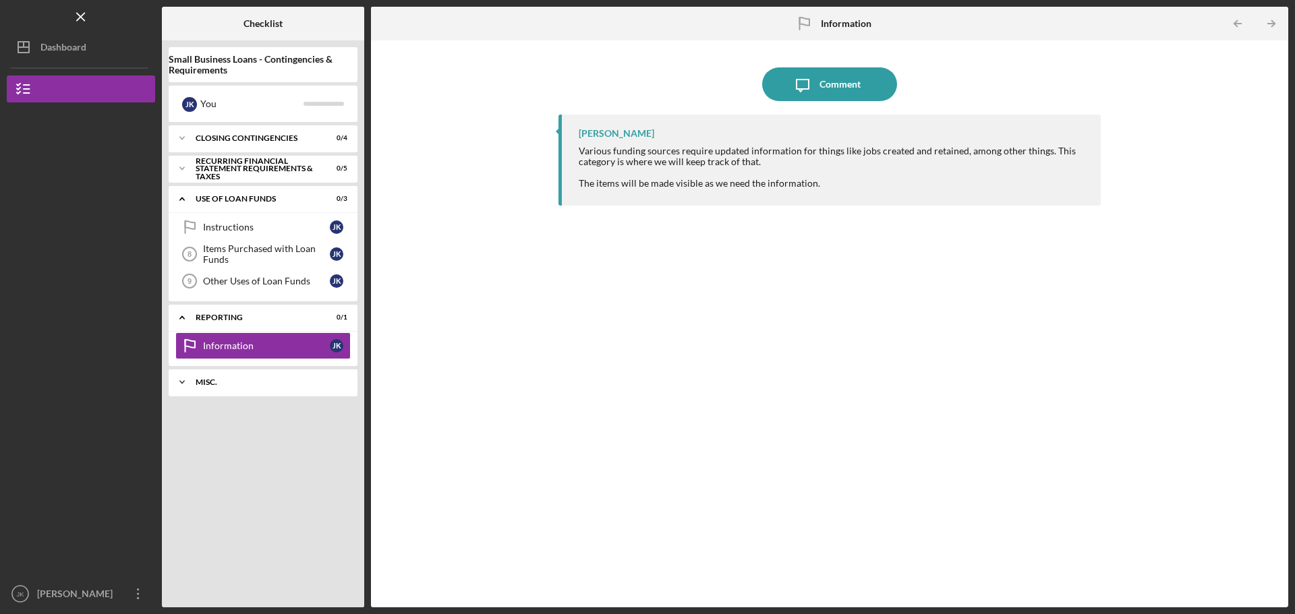
click at [253, 385] on div "Misc." at bounding box center [268, 382] width 145 height 8
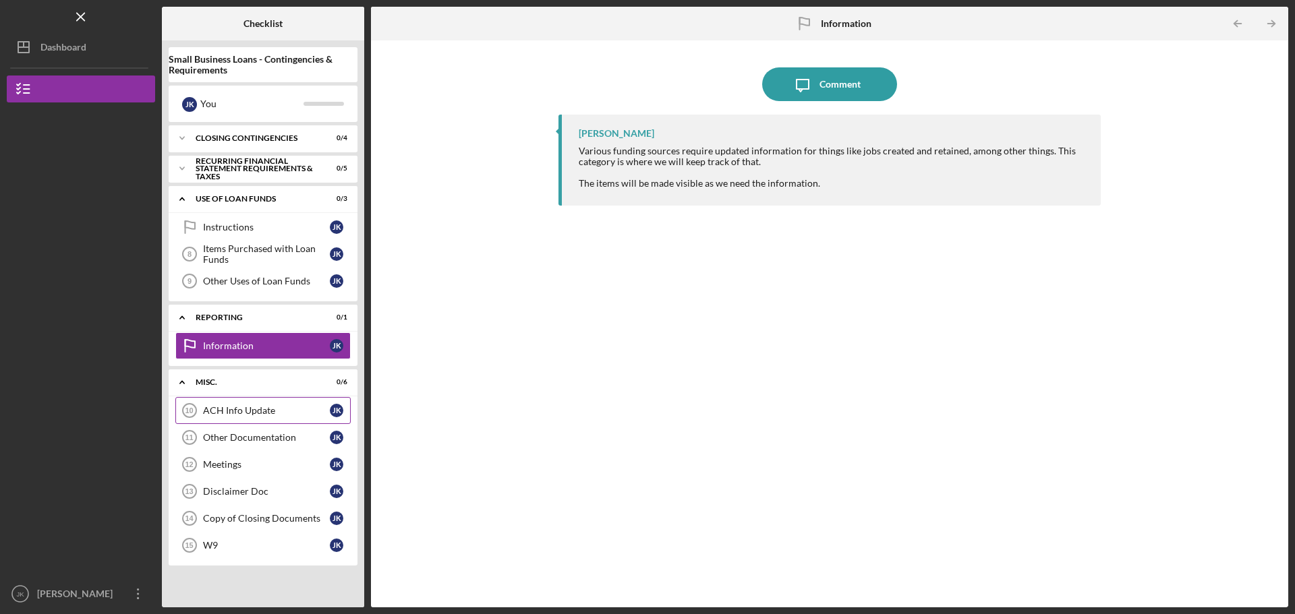
click at [261, 411] on div "ACH Info Update" at bounding box center [266, 410] width 127 height 11
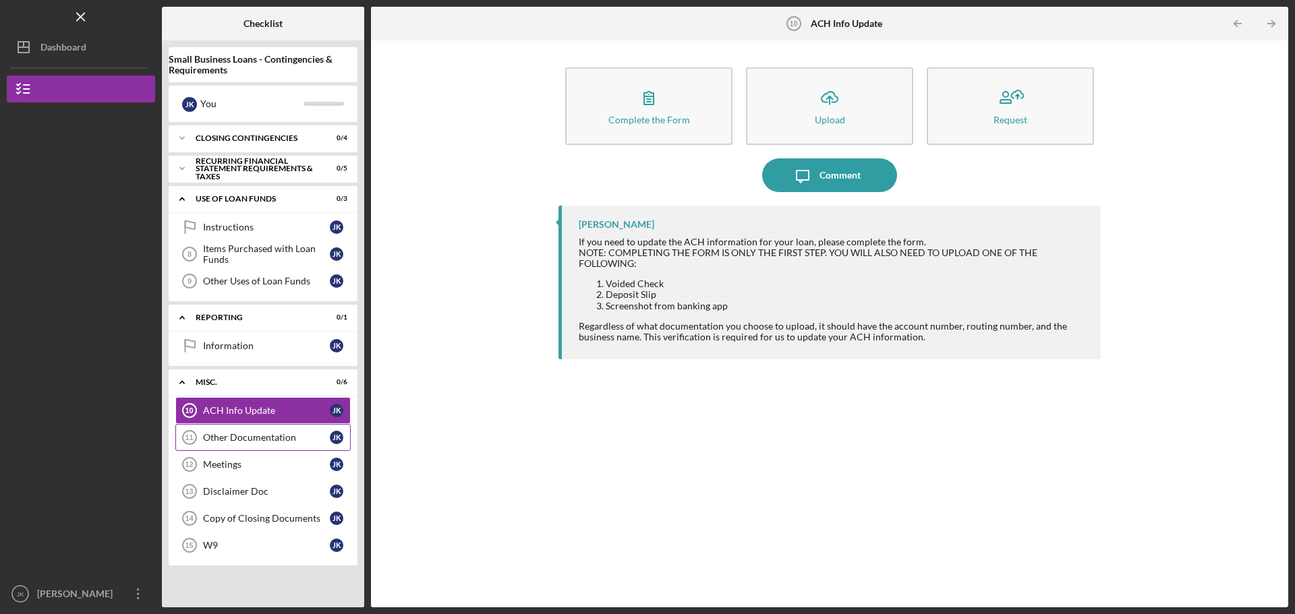
click at [274, 433] on div "Other Documentation" at bounding box center [266, 437] width 127 height 11
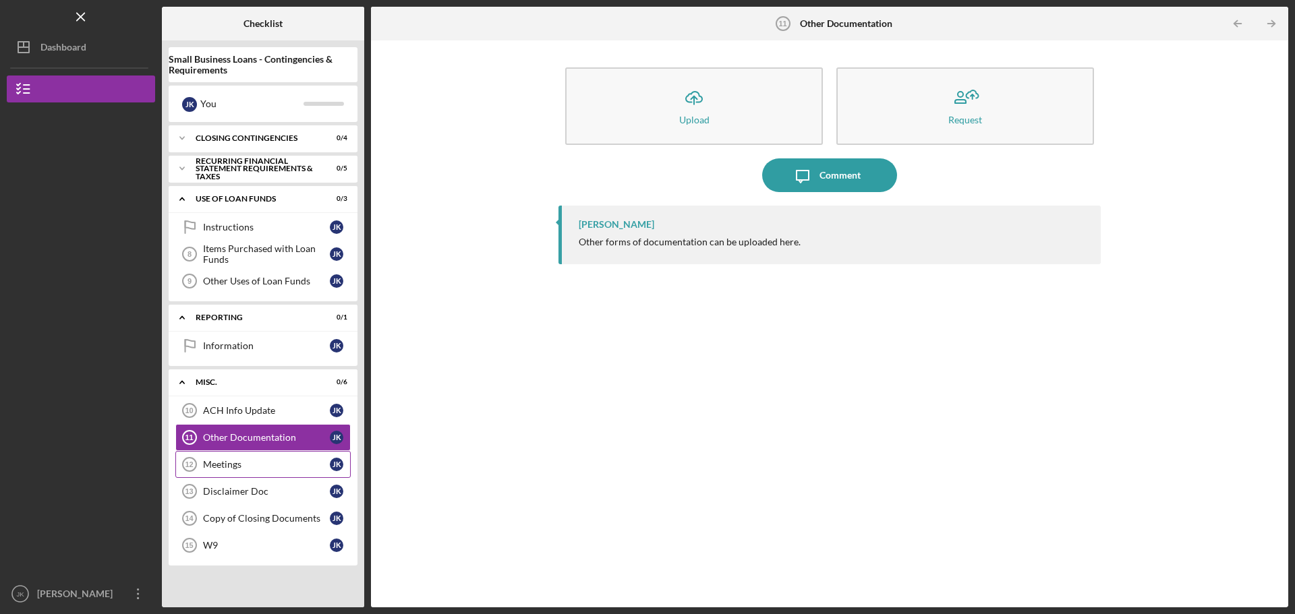
click at [263, 461] on div "Meetings" at bounding box center [266, 464] width 127 height 11
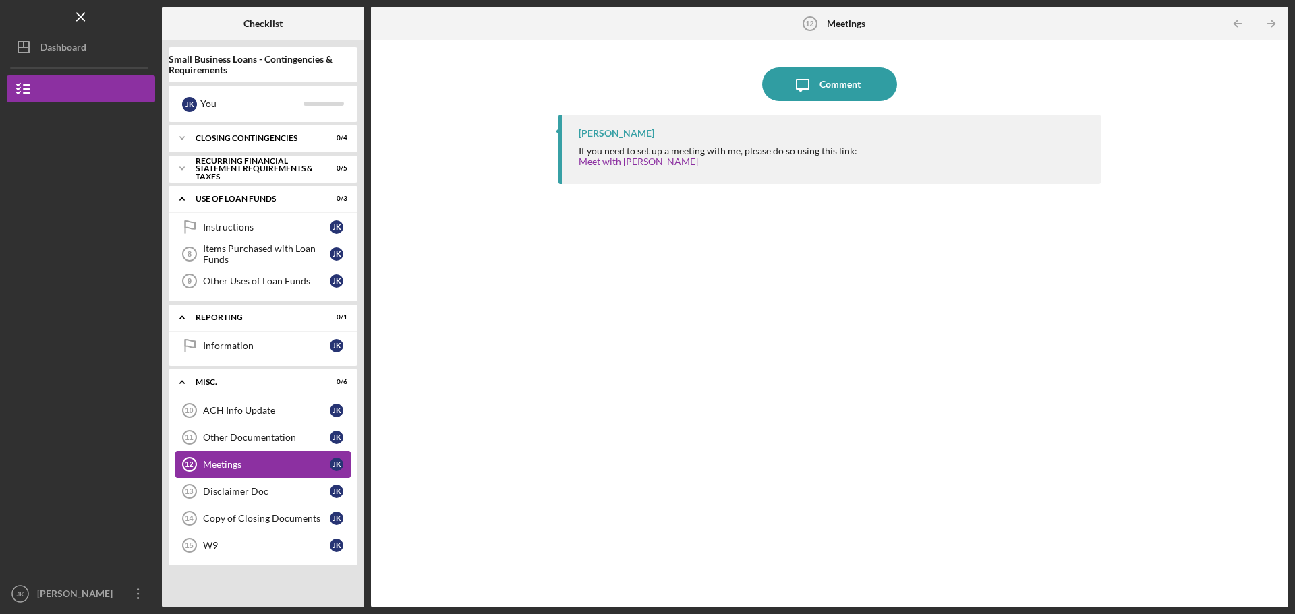
click at [266, 474] on link "Meetings 12 Meetings J K" at bounding box center [262, 464] width 175 height 27
click at [225, 201] on div "Use of Loan Funds" at bounding box center [268, 199] width 145 height 8
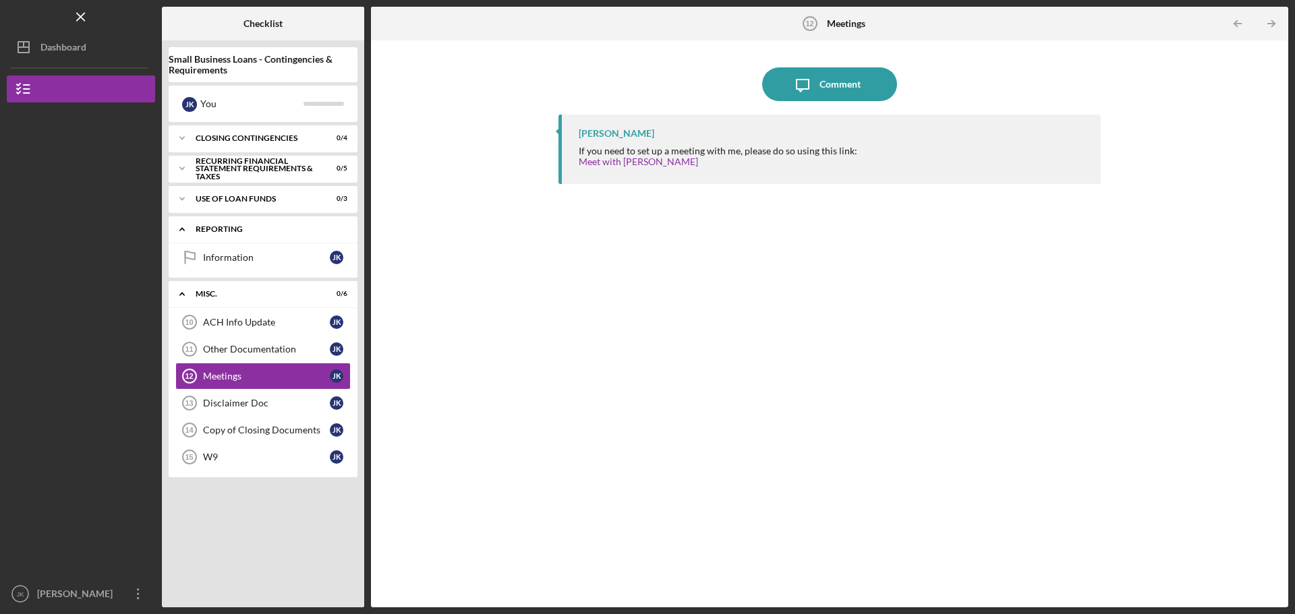
click at [223, 229] on div "Reporting" at bounding box center [268, 229] width 145 height 8
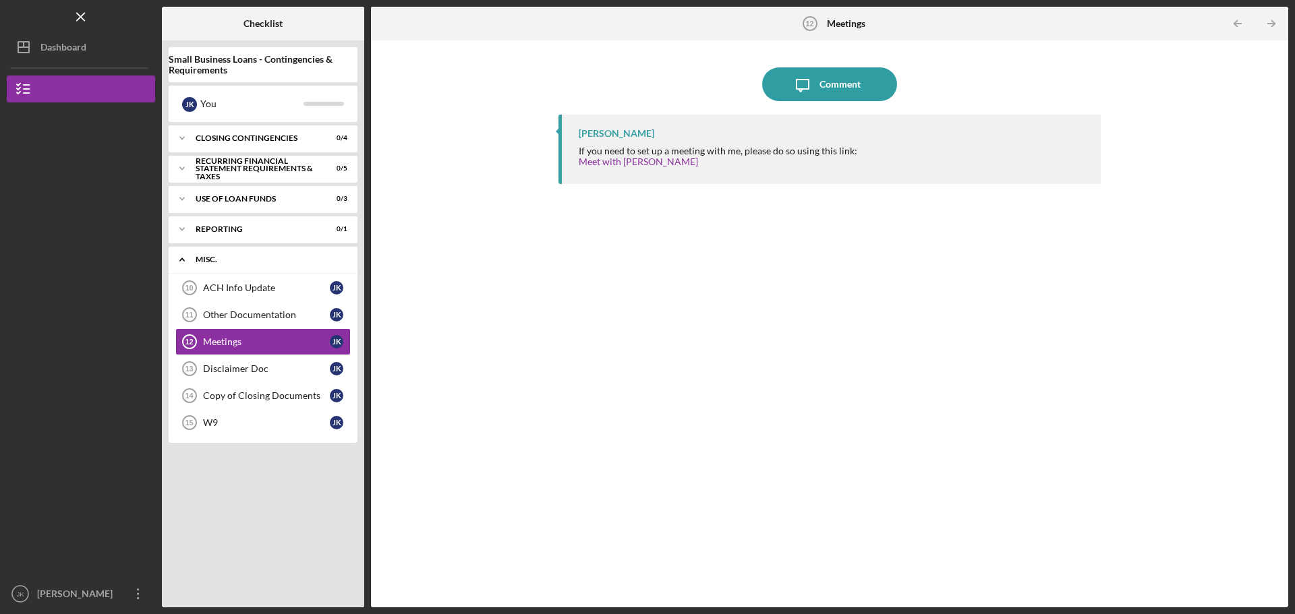
click at [213, 261] on div "Misc." at bounding box center [268, 260] width 145 height 8
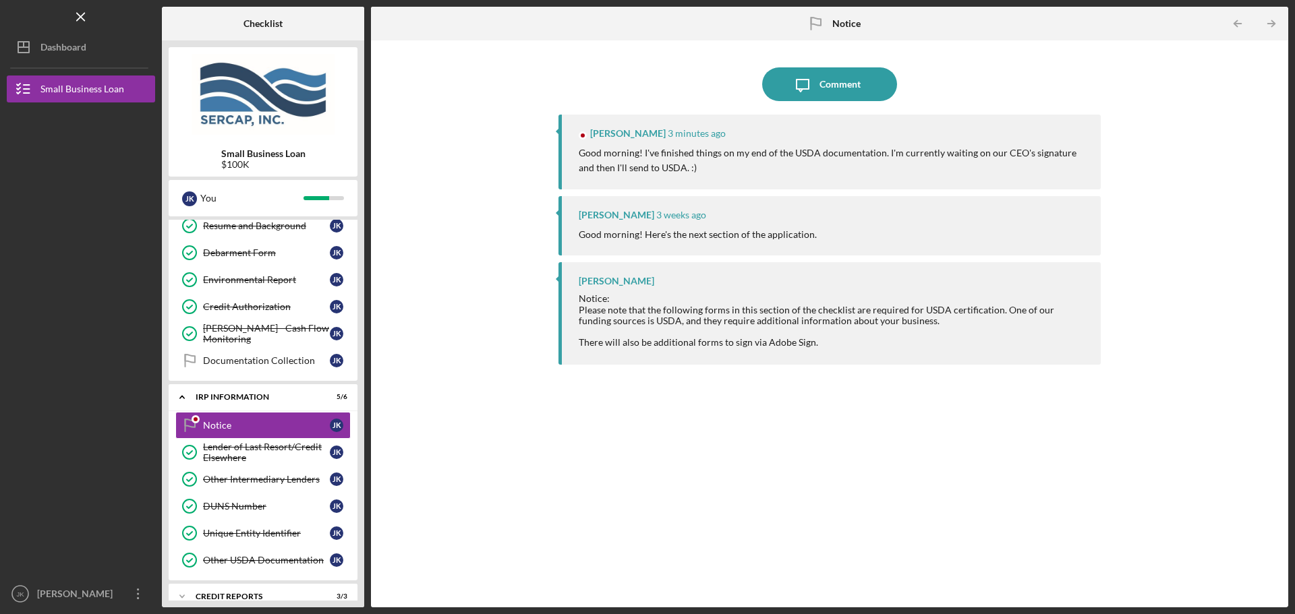
scroll to position [636, 0]
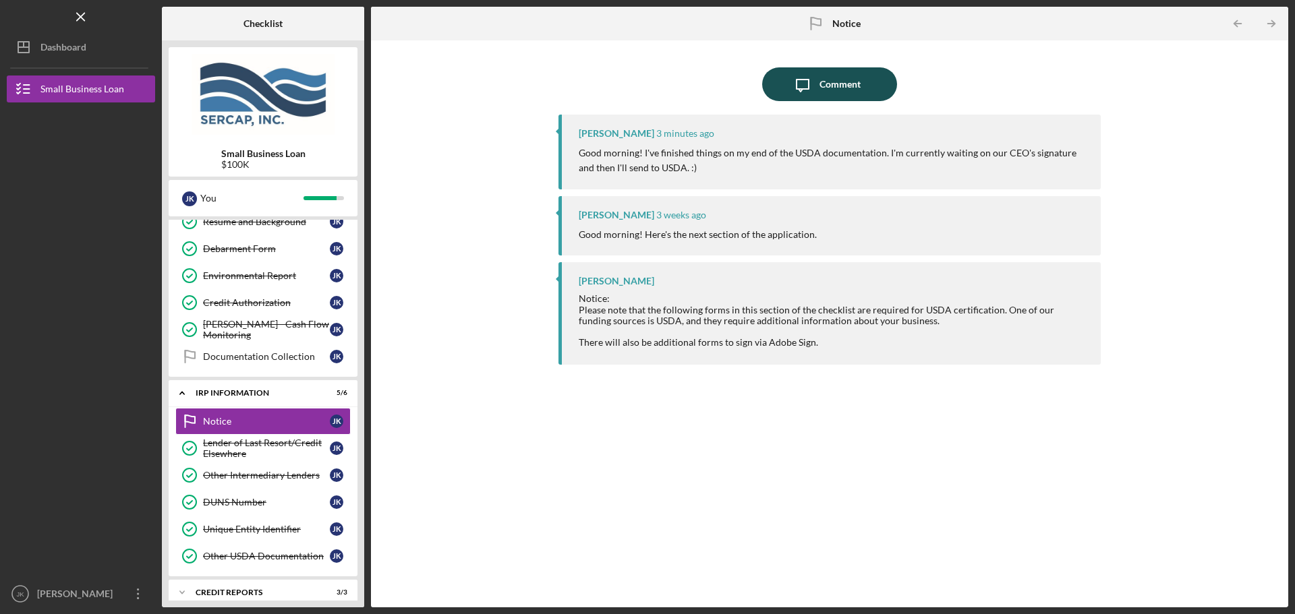
click at [822, 88] on div "Comment" at bounding box center [839, 84] width 41 height 34
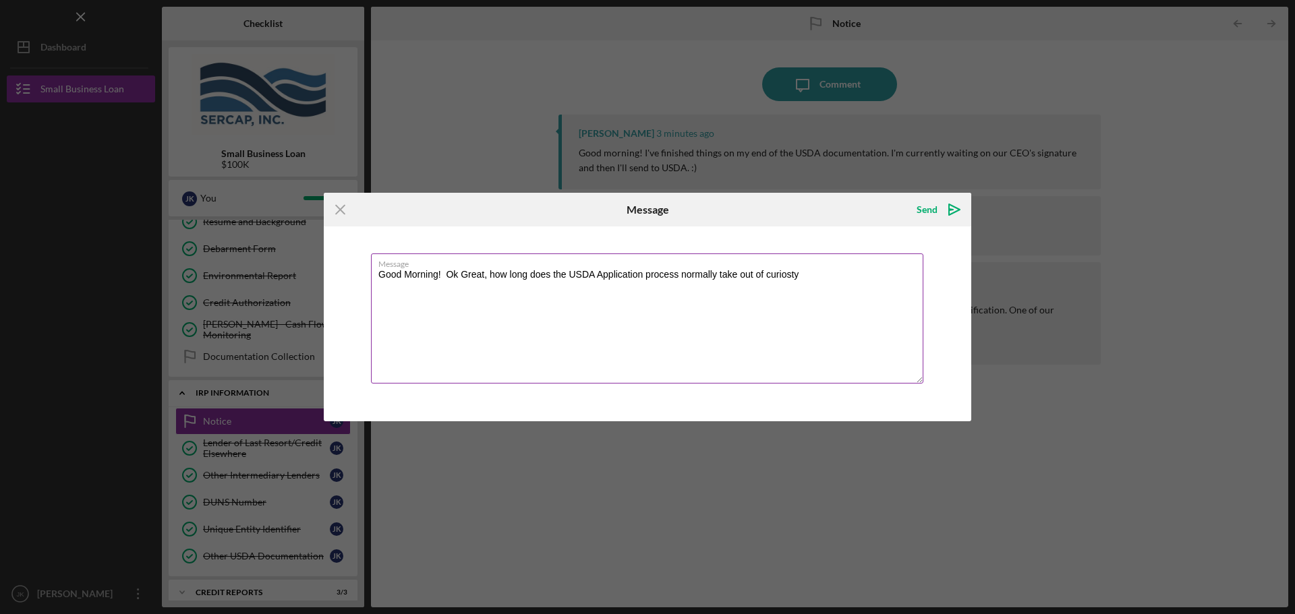
drag, startPoint x: 766, startPoint y: 278, endPoint x: 837, endPoint y: 279, distance: 71.5
click at [837, 279] on textarea "Good Morning! Ok Great, how long does the USDA Application process normally tak…" at bounding box center [647, 319] width 552 height 130
paste textarea "ity"
type textarea "Good Morning! Ok Great, how long does the USDA Application process normally tak…"
click at [924, 210] on div "Send" at bounding box center [926, 209] width 21 height 27
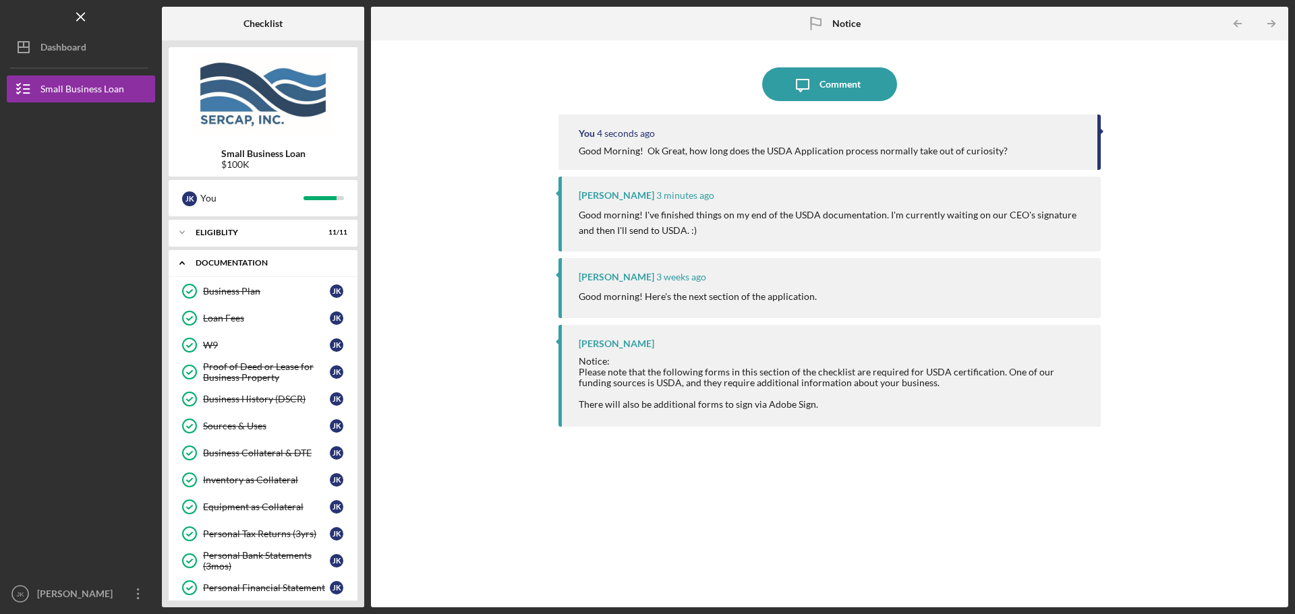
click at [206, 258] on div "Icon/Expander Documentation 26 / 27" at bounding box center [263, 263] width 189 height 28
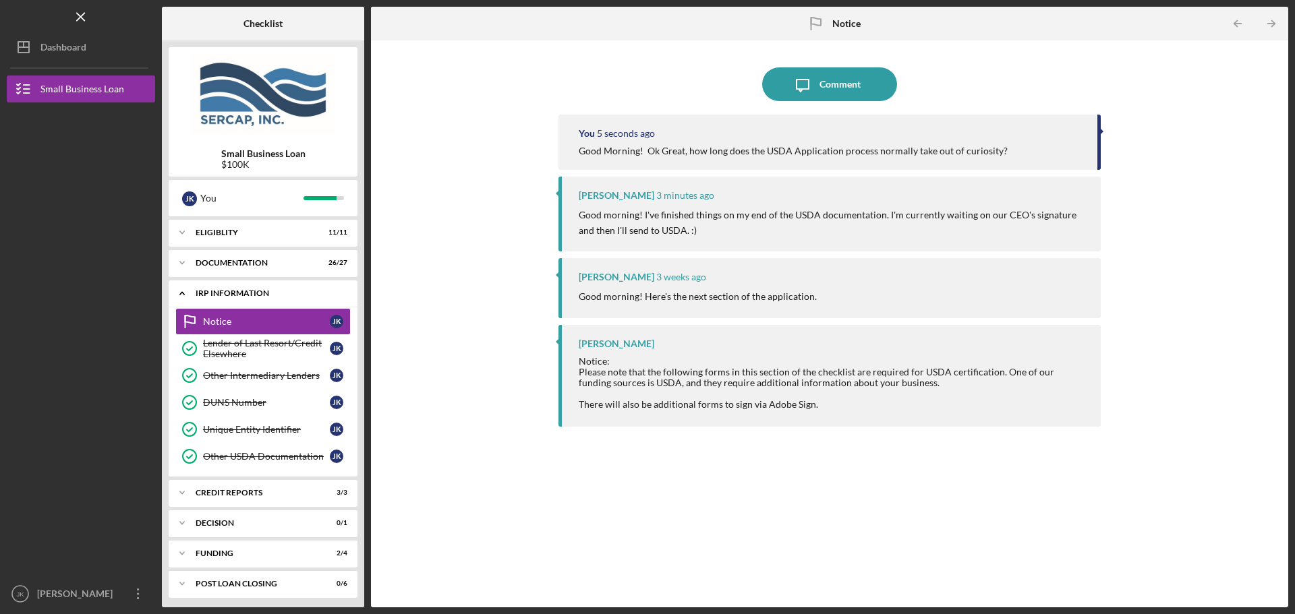
click at [207, 291] on div "IRP Information" at bounding box center [268, 293] width 145 height 8
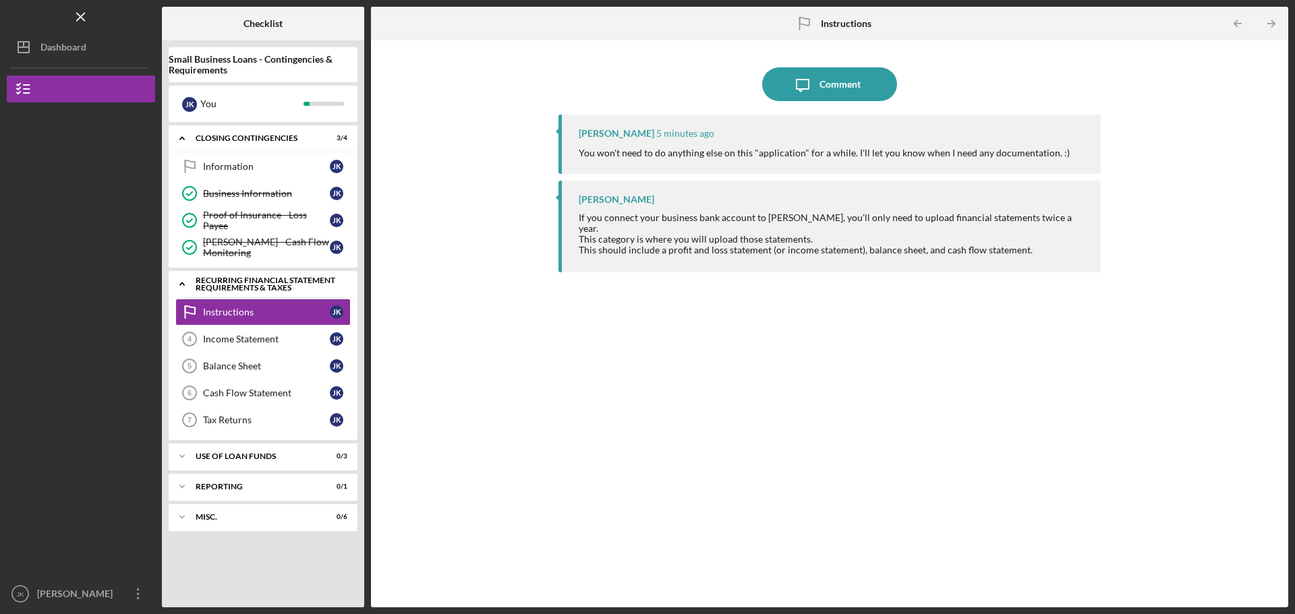
click at [271, 284] on div "Recurring Financial Statement Requirements & Taxes" at bounding box center [268, 284] width 145 height 16
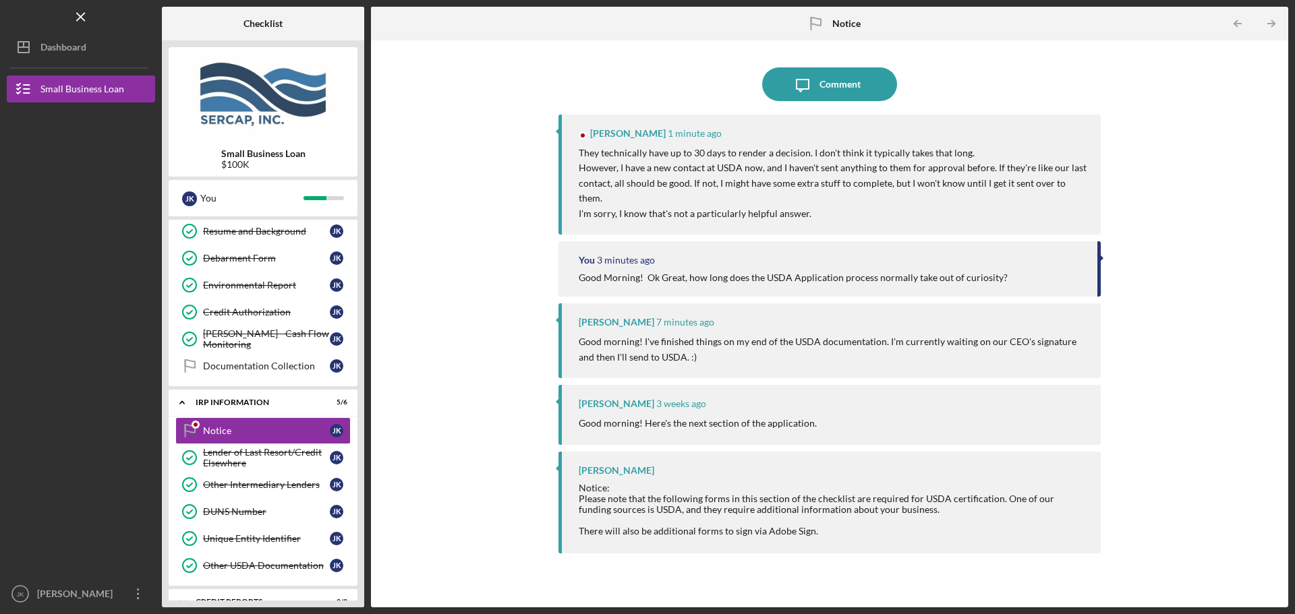
scroll to position [636, 0]
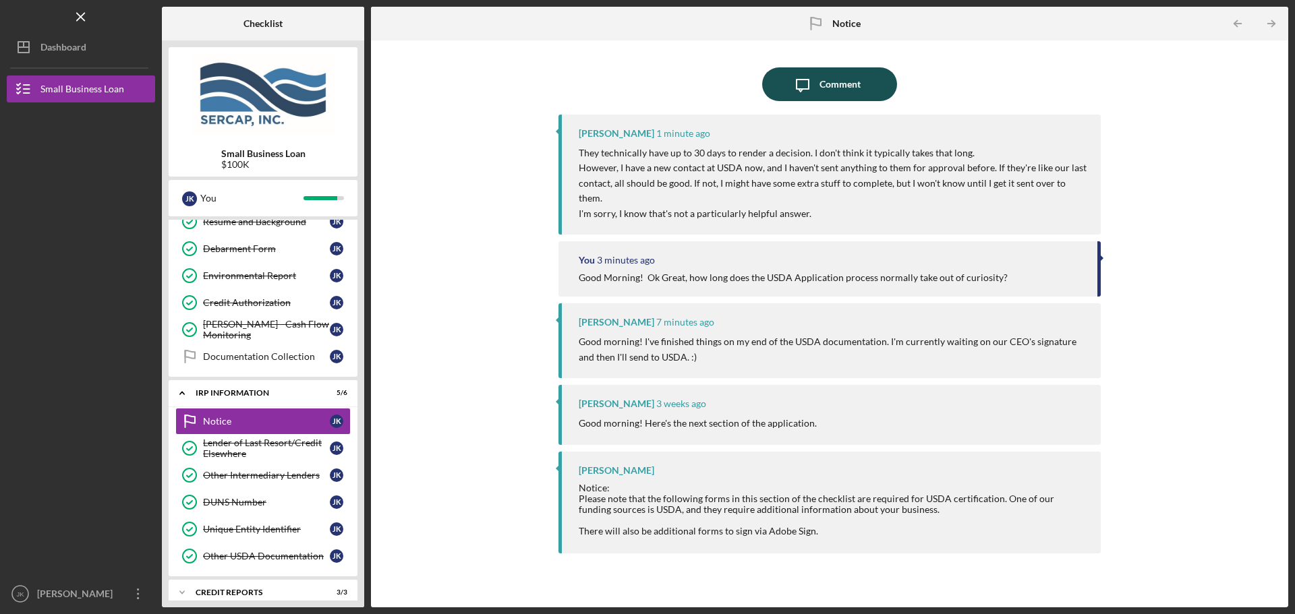
click at [804, 84] on icon "Icon/Message" at bounding box center [803, 84] width 34 height 34
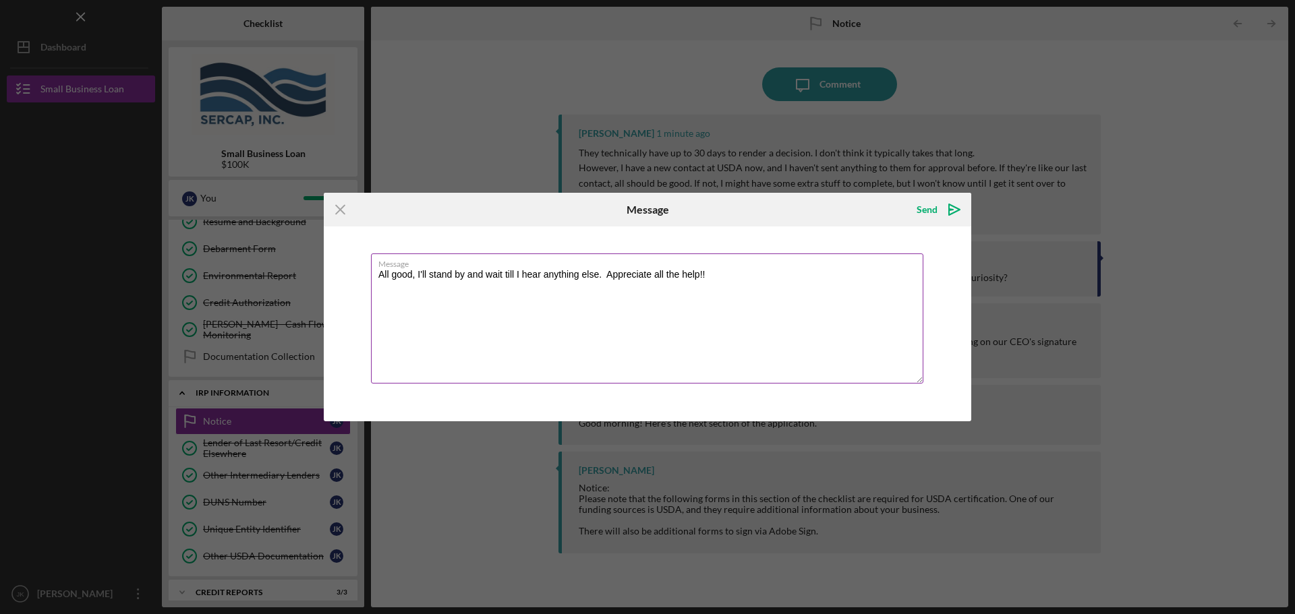
click at [542, 278] on textarea "All good, I'll stand by and wait till I hear anything else. Appreciate all the …" at bounding box center [647, 319] width 552 height 130
type textarea "All good, I'll stand by and wait till I hear anything else. Appreciate all the …"
click at [939, 209] on icon "Icon/icon-invite-send" at bounding box center [954, 210] width 34 height 34
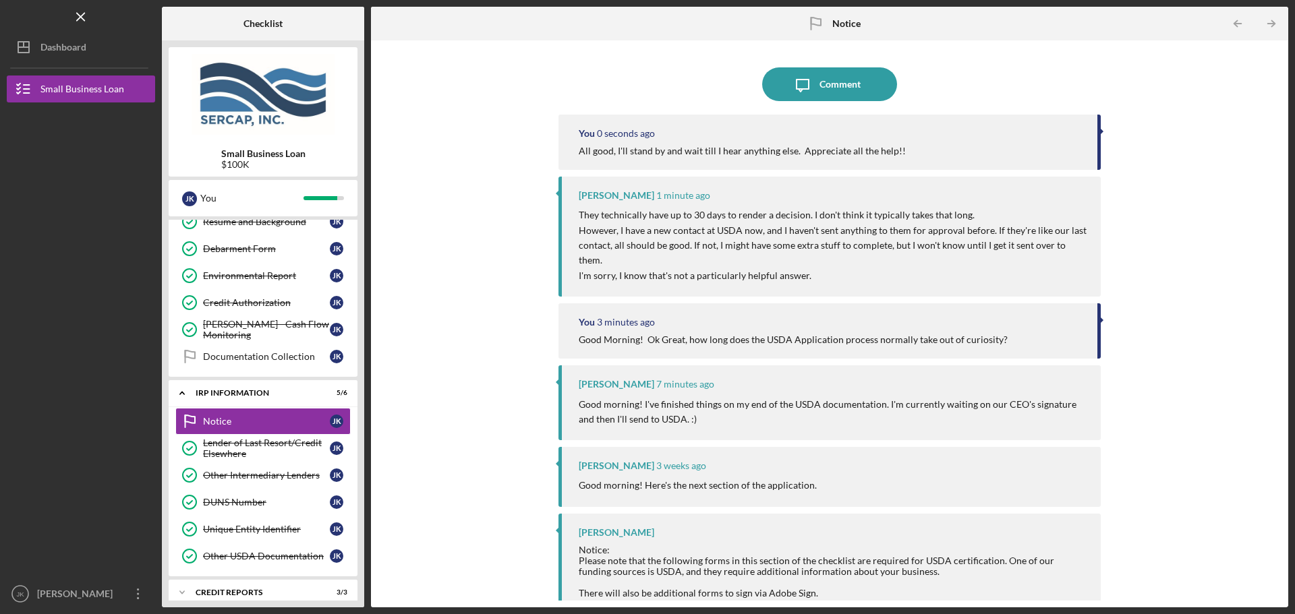
click at [428, 80] on div "Icon/Message Comment You 0 seconds ago All good, I'll stand by and wait till I …" at bounding box center [829, 324] width 903 height 554
